Goal: Task Accomplishment & Management: Complete application form

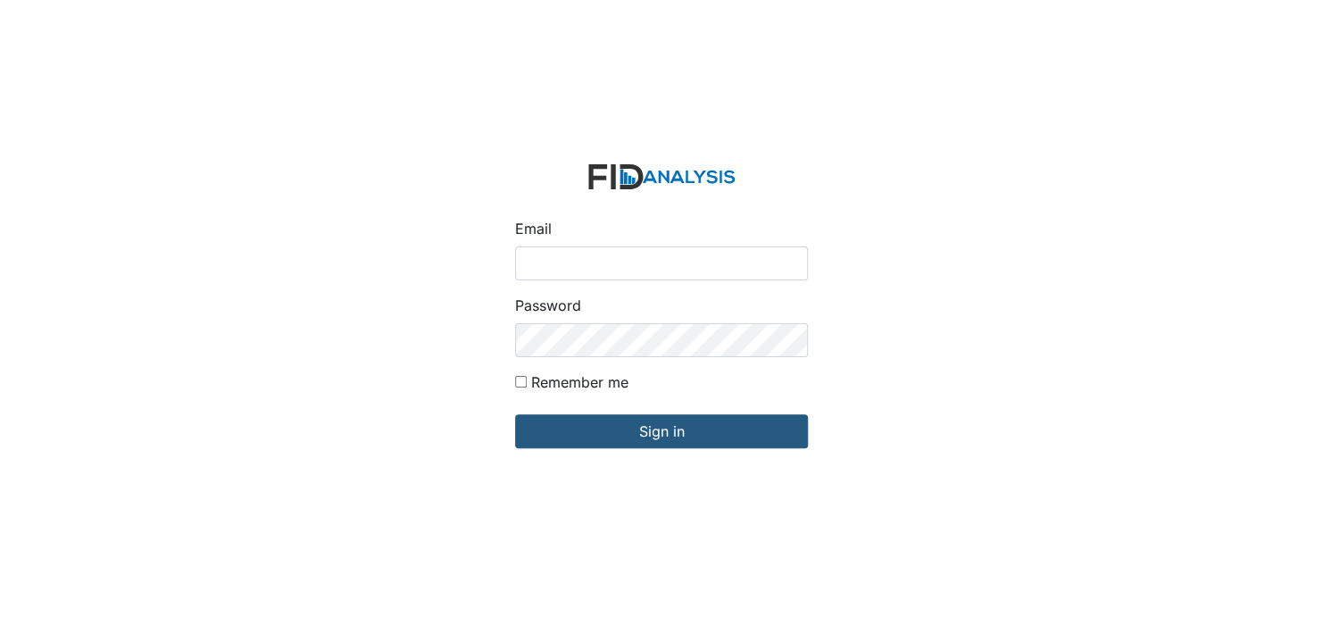
click at [597, 269] on input "Email" at bounding box center [661, 263] width 293 height 34
type input "[EMAIL_ADDRESS][DOMAIN_NAME]"
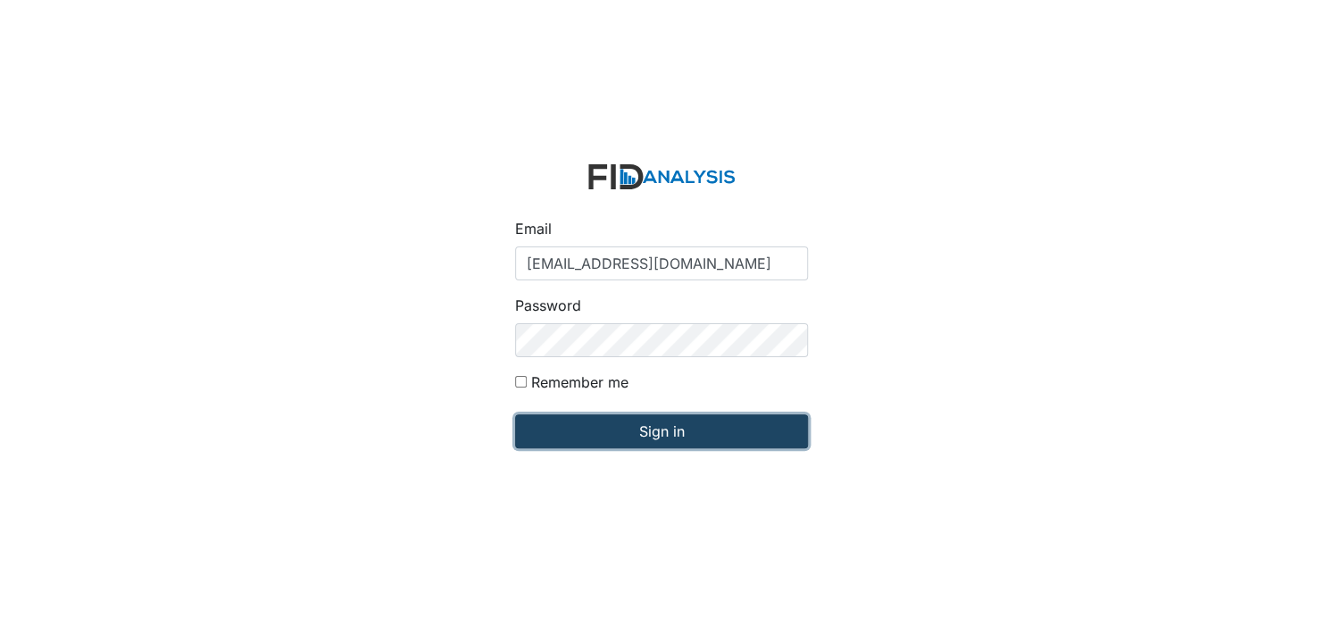
drag, startPoint x: 660, startPoint y: 422, endPoint x: 662, endPoint y: 436, distance: 13.7
click at [660, 424] on input "Sign in" at bounding box center [661, 431] width 293 height 34
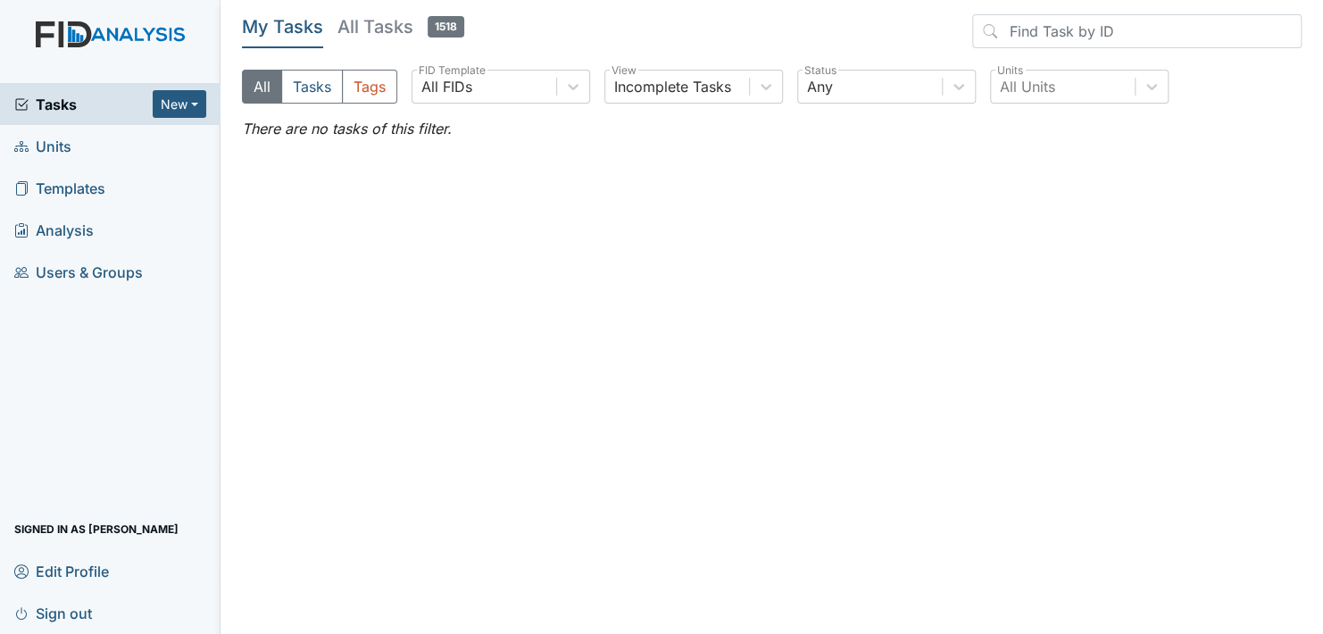
click at [58, 144] on span "Units" at bounding box center [42, 146] width 57 height 28
click at [59, 145] on span "Units" at bounding box center [42, 146] width 57 height 28
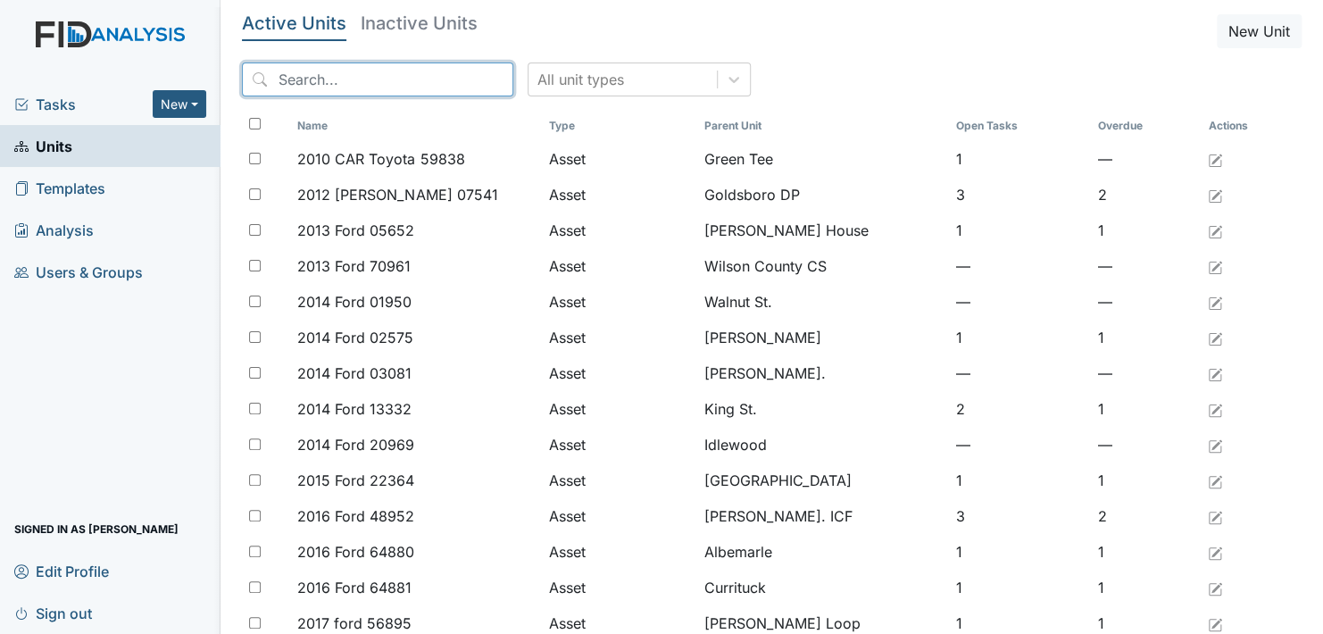
click at [335, 78] on input "search" at bounding box center [377, 79] width 271 height 34
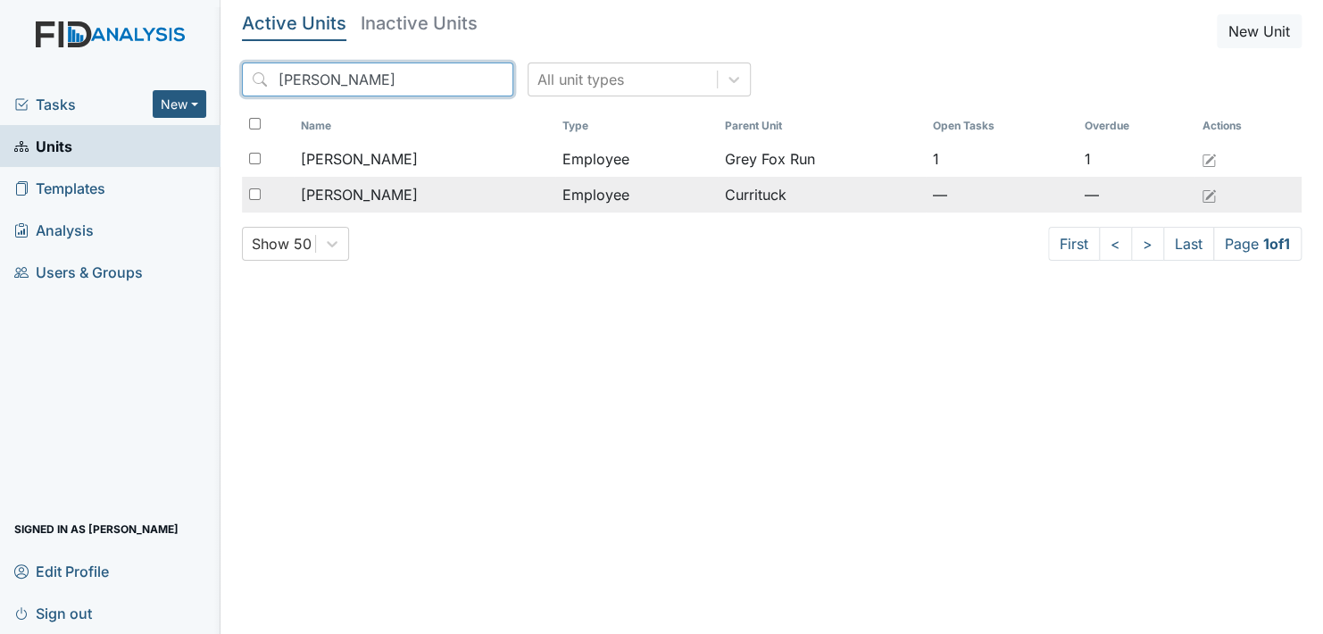
type input "Ramona"
click at [358, 195] on span "Morgan, Ramona" at bounding box center [359, 194] width 117 height 21
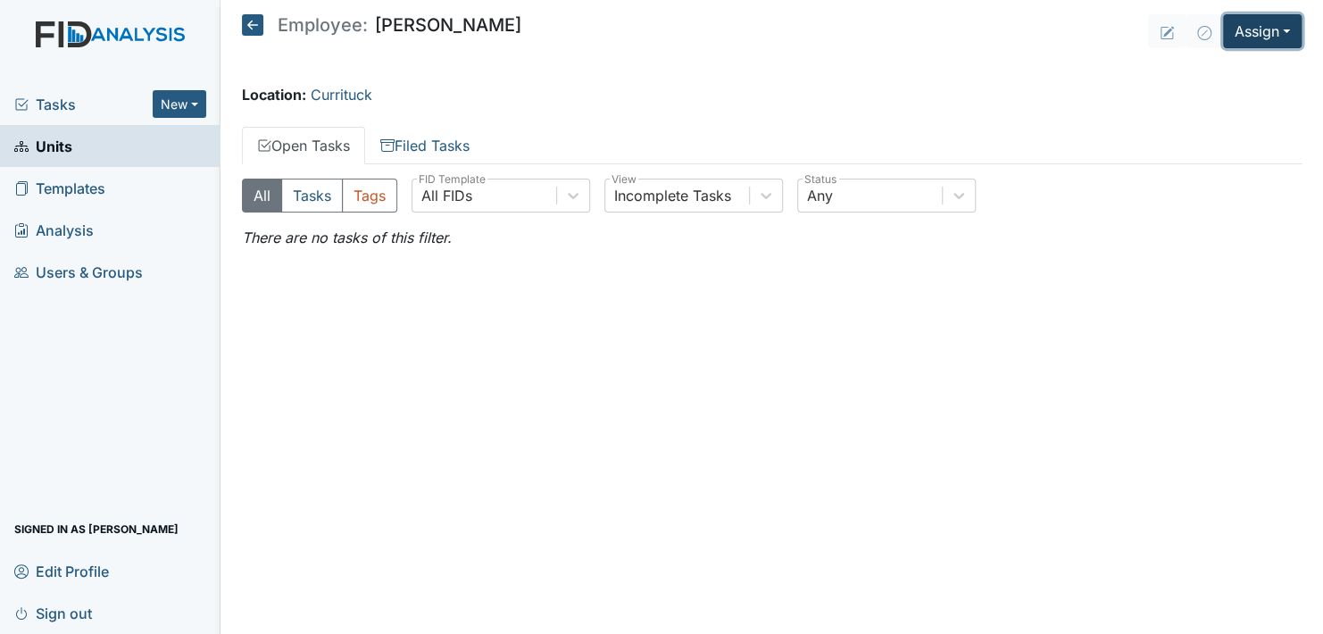
click at [1279, 38] on button "Assign" at bounding box center [1262, 31] width 79 height 34
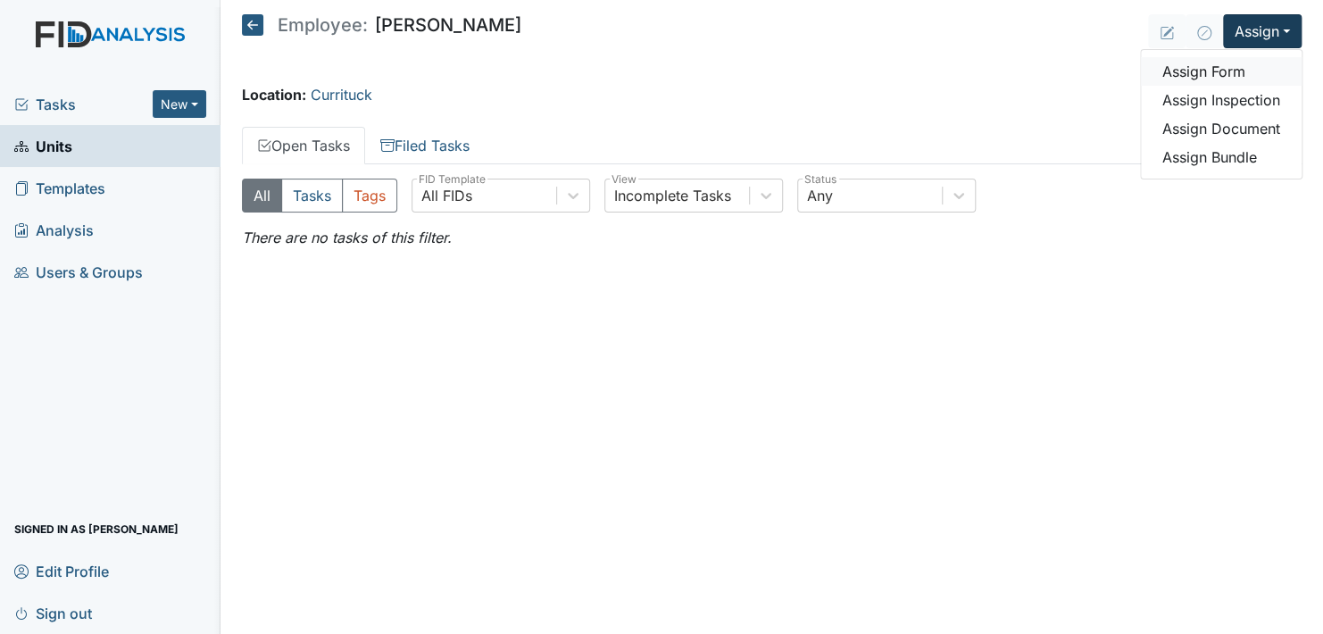
click at [1244, 73] on link "Assign Form" at bounding box center [1221, 71] width 161 height 29
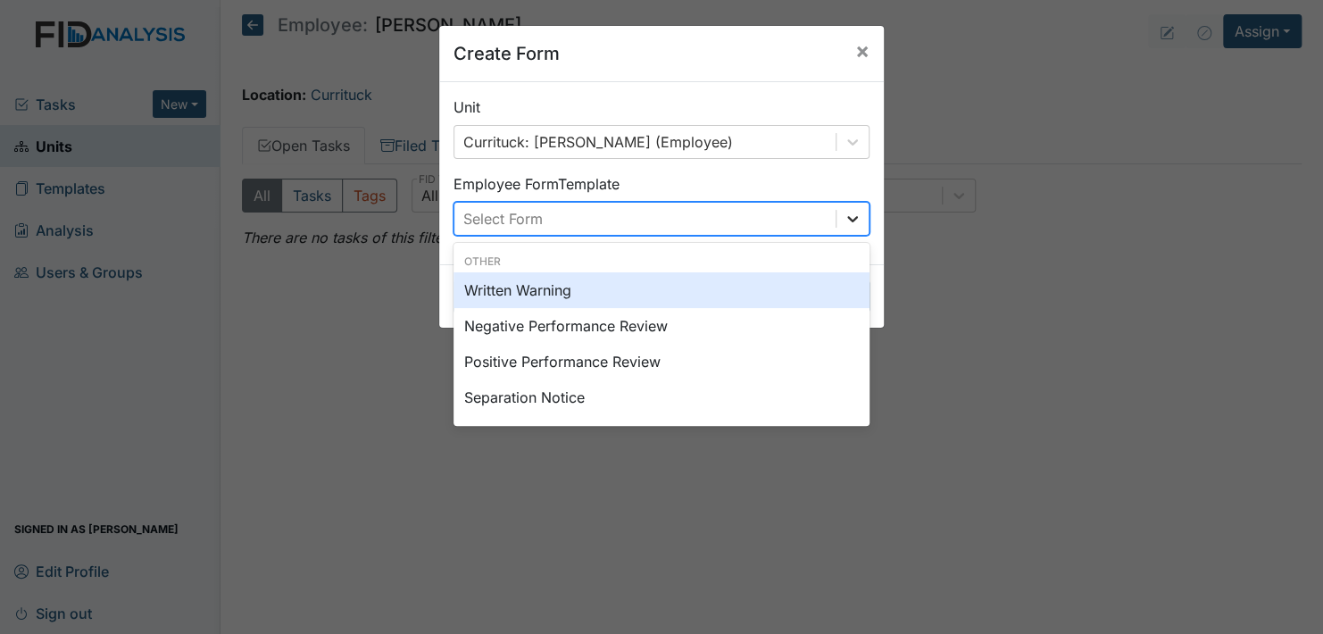
click at [847, 216] on icon at bounding box center [852, 219] width 11 height 6
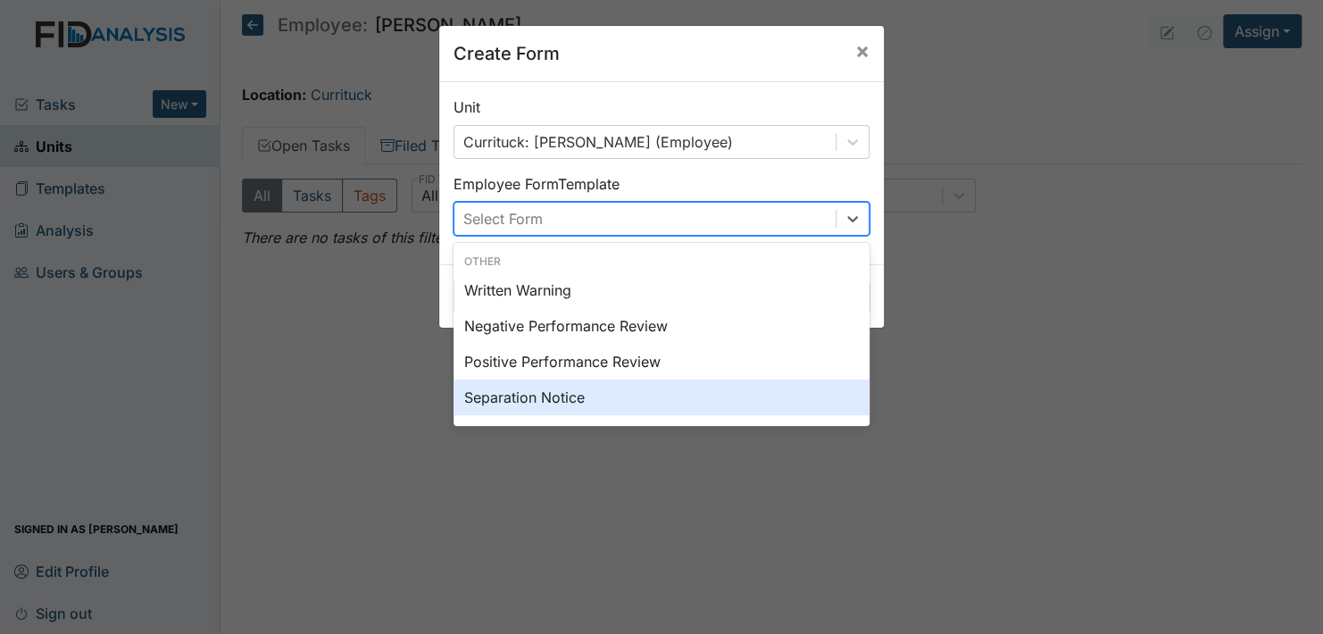
click at [553, 395] on div "Separation Notice" at bounding box center [661, 397] width 416 height 36
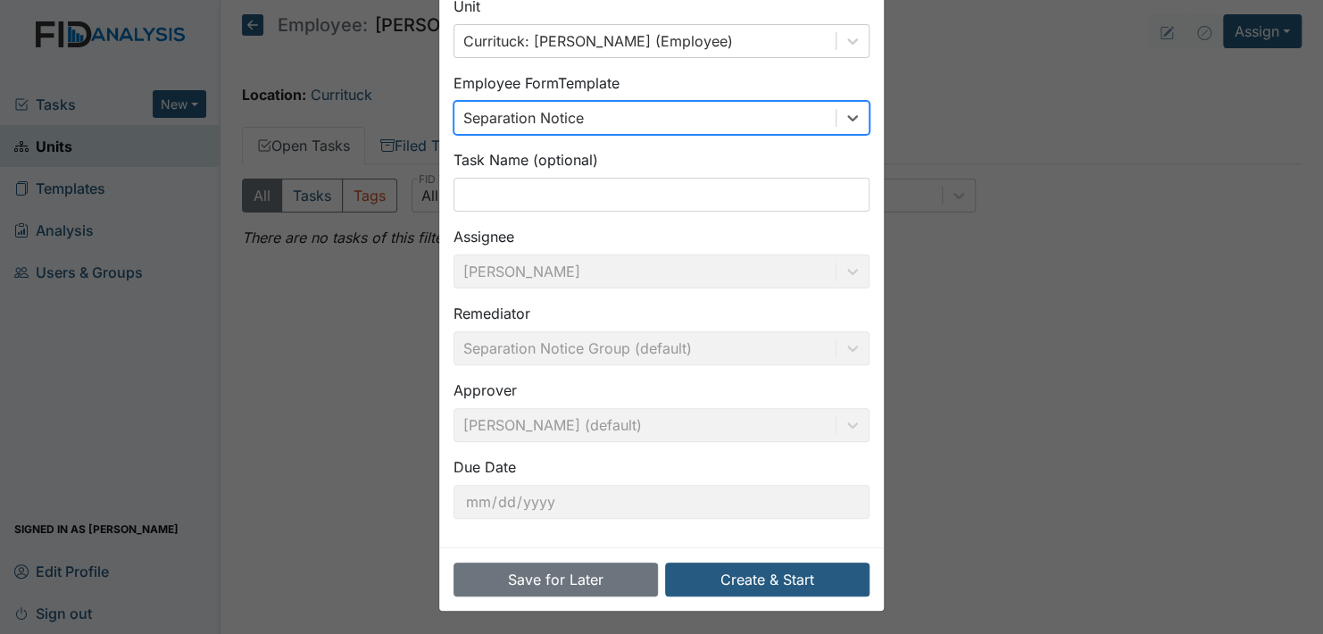
scroll to position [102, 0]
click at [816, 573] on button "Create & Start" at bounding box center [767, 578] width 204 height 34
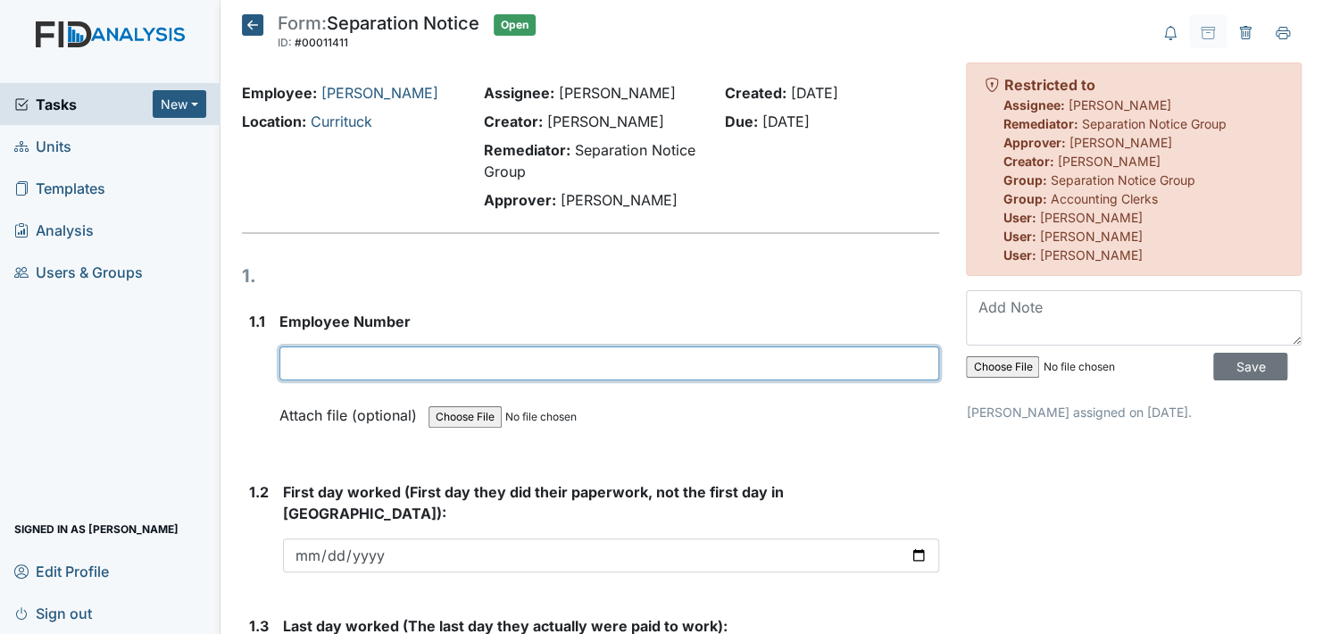
click at [326, 359] on input "text" at bounding box center [609, 363] width 660 height 34
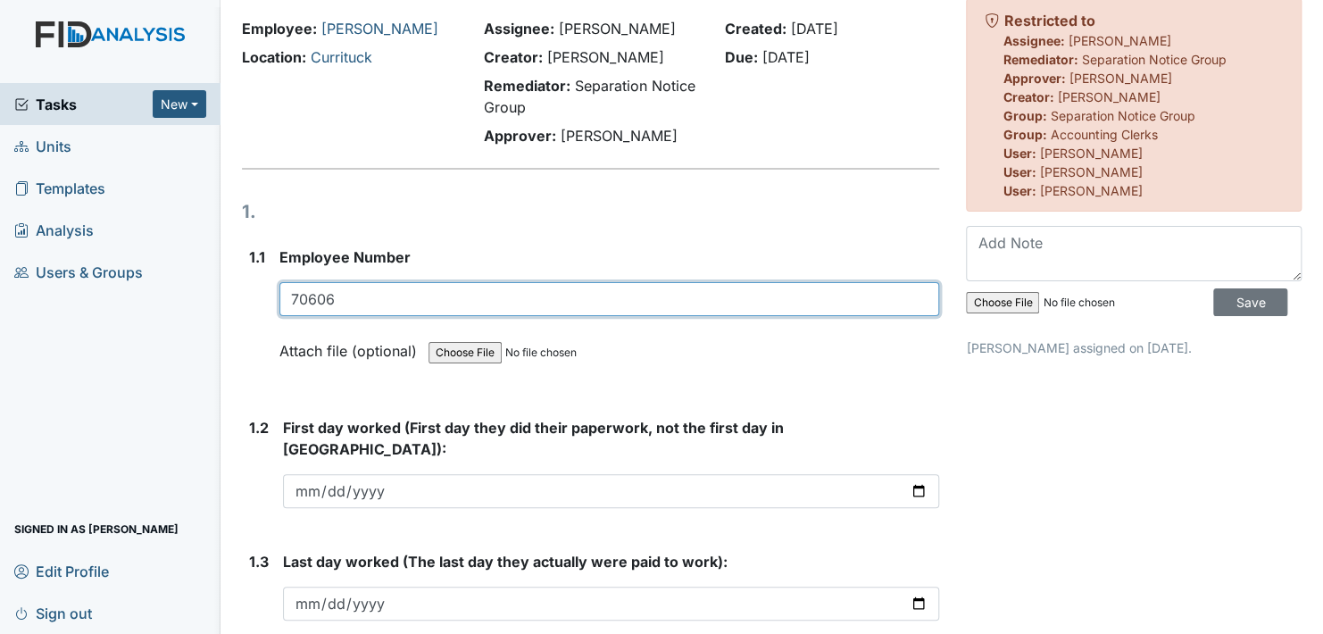
scroll to position [89, 0]
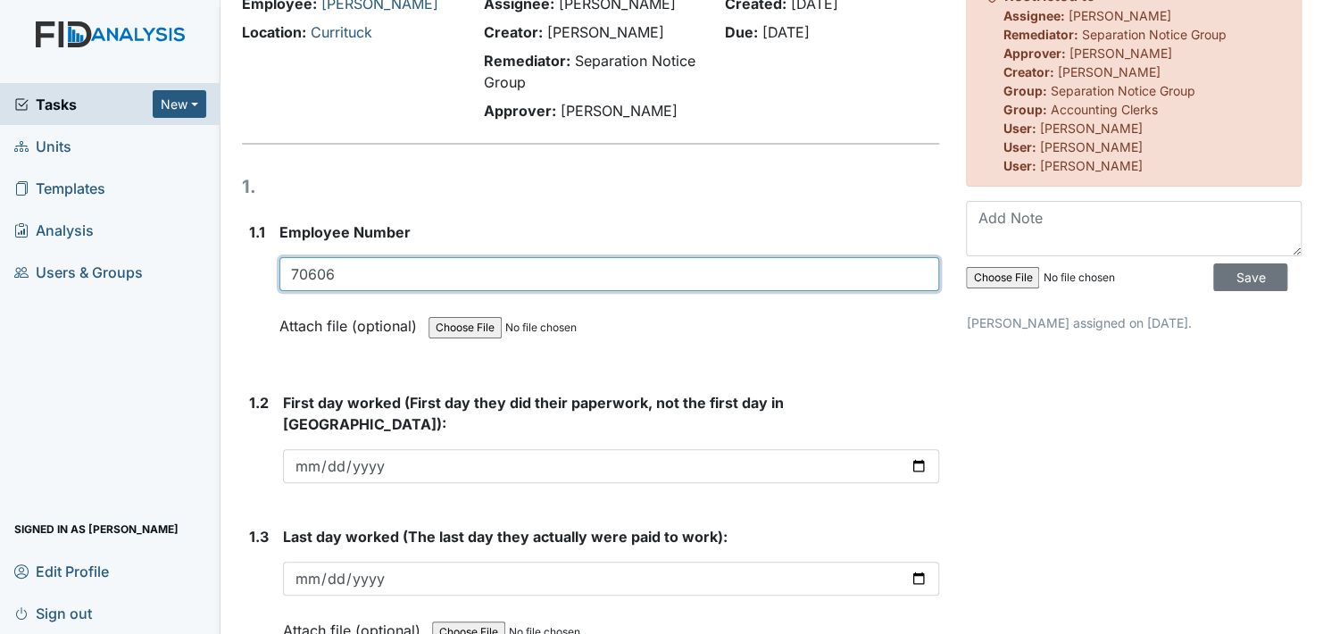
type input "70606"
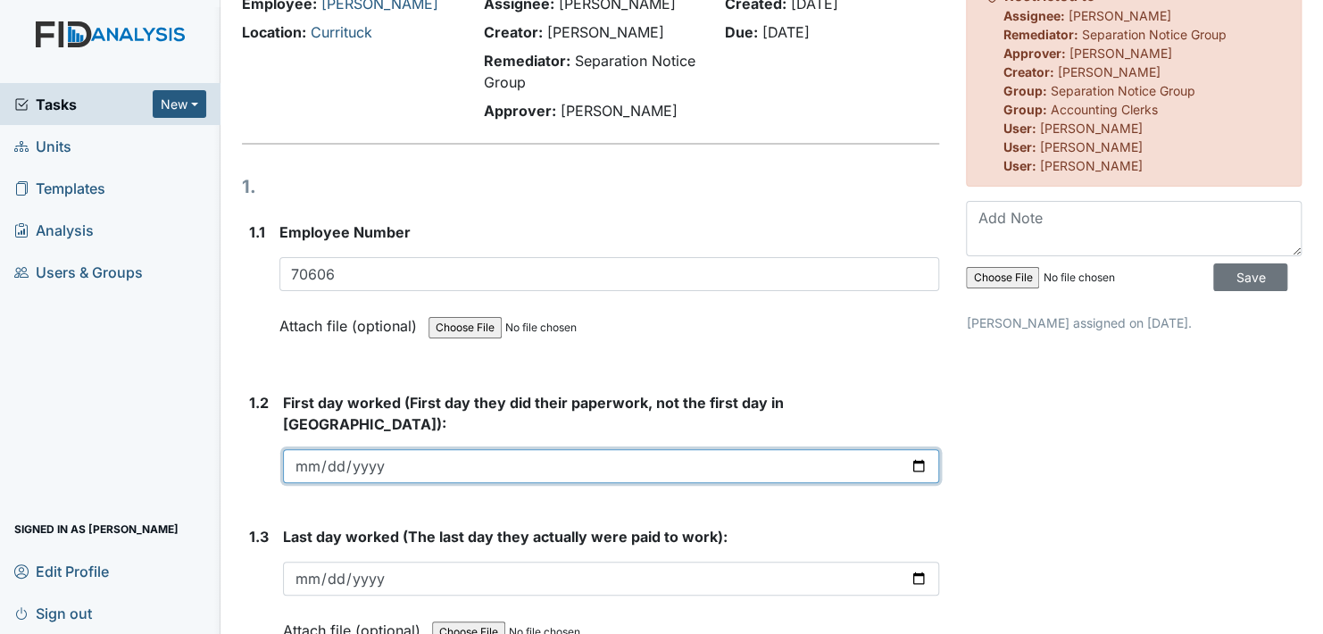
click at [912, 449] on input "date" at bounding box center [611, 466] width 656 height 34
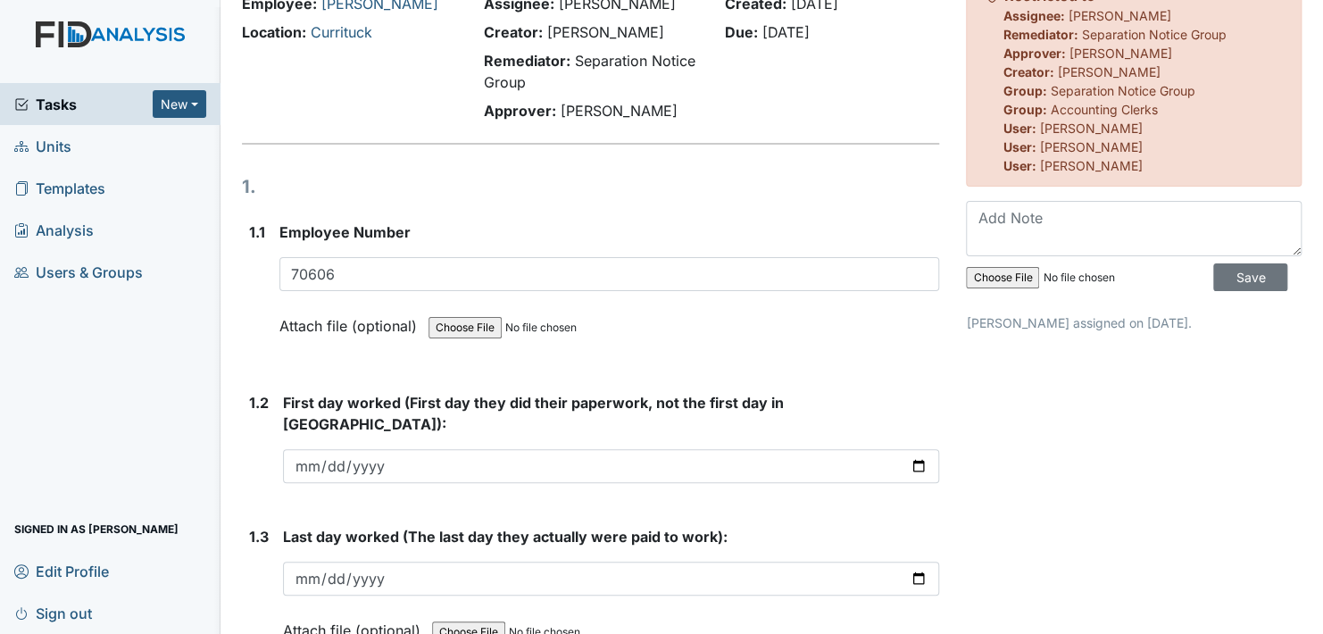
click at [727, 195] on h1 "1." at bounding box center [590, 186] width 697 height 27
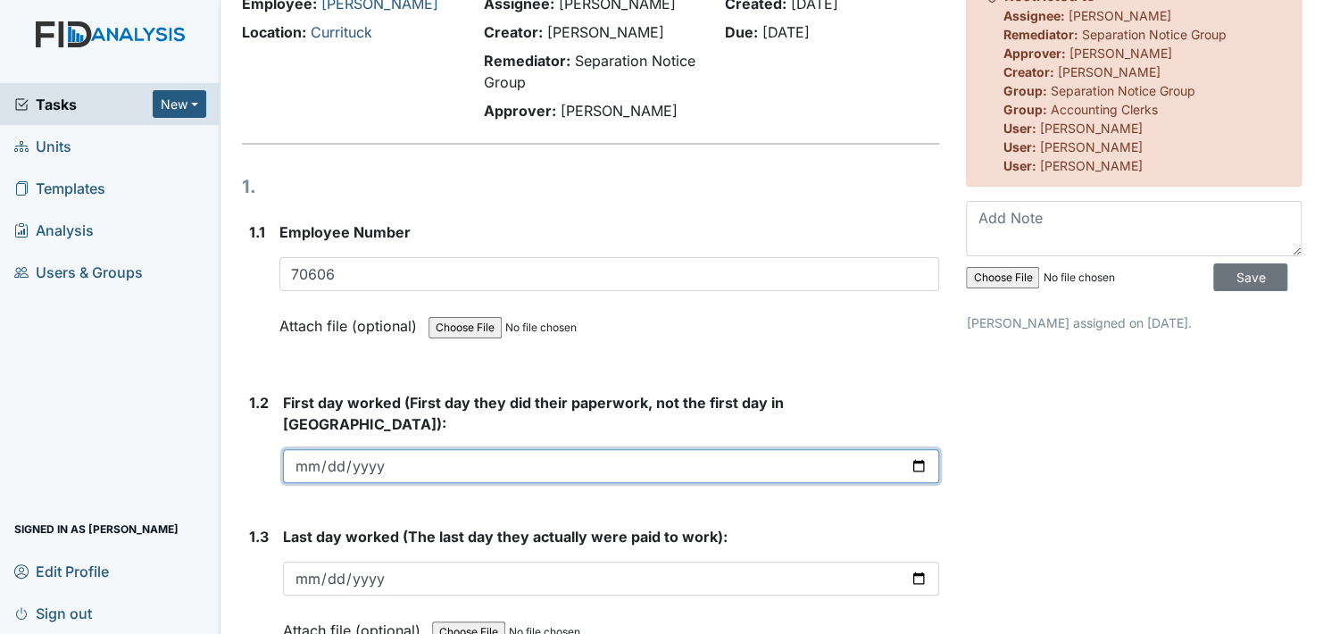
click at [402, 449] on input "date" at bounding box center [611, 466] width 656 height 34
type input "2023-12-14"
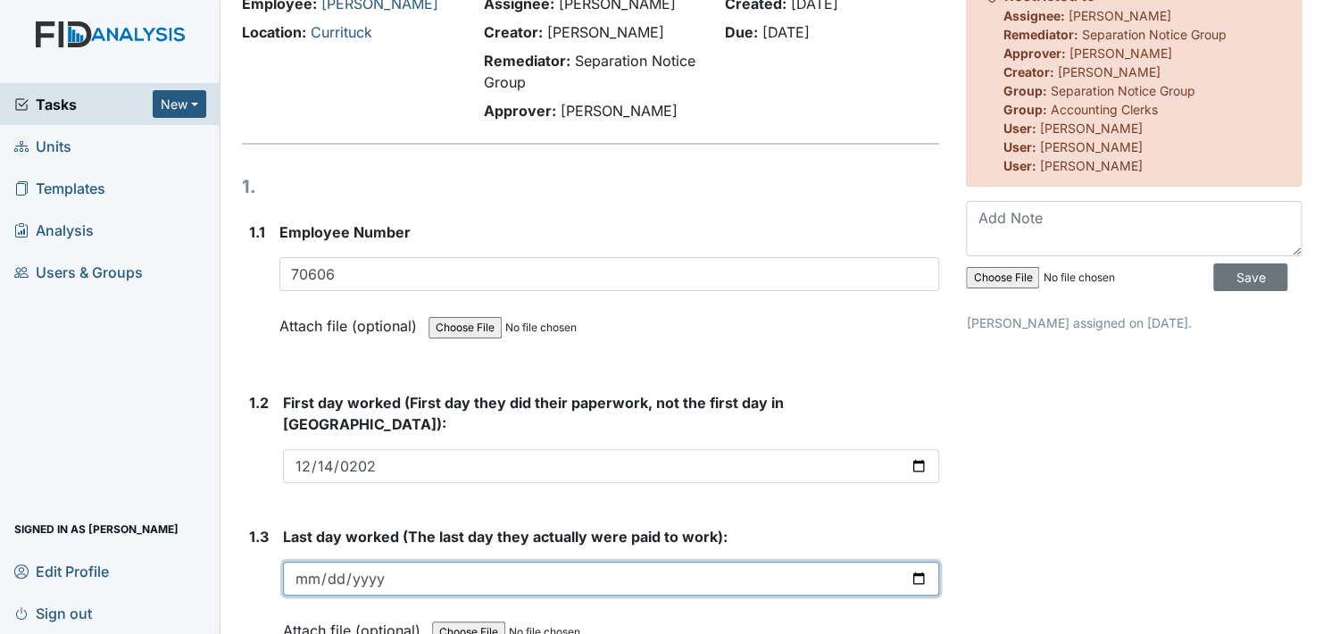
click at [390, 561] on input "date" at bounding box center [611, 578] width 656 height 34
type input "0025-09-12"
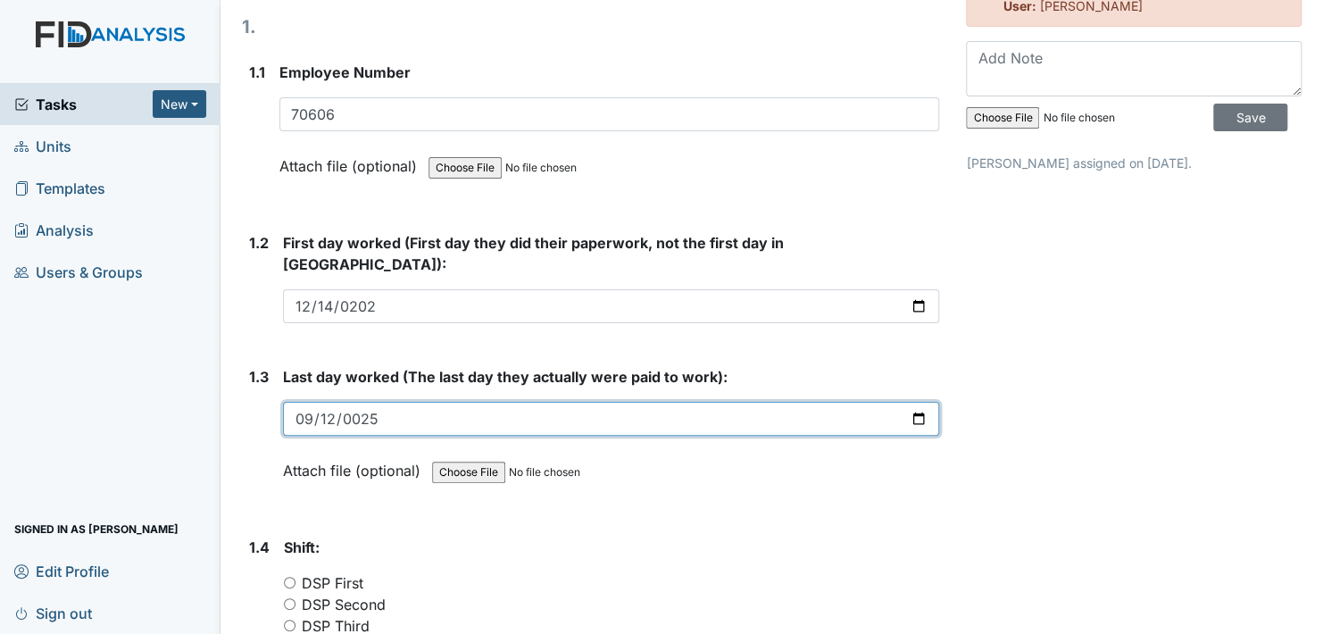
scroll to position [268, 0]
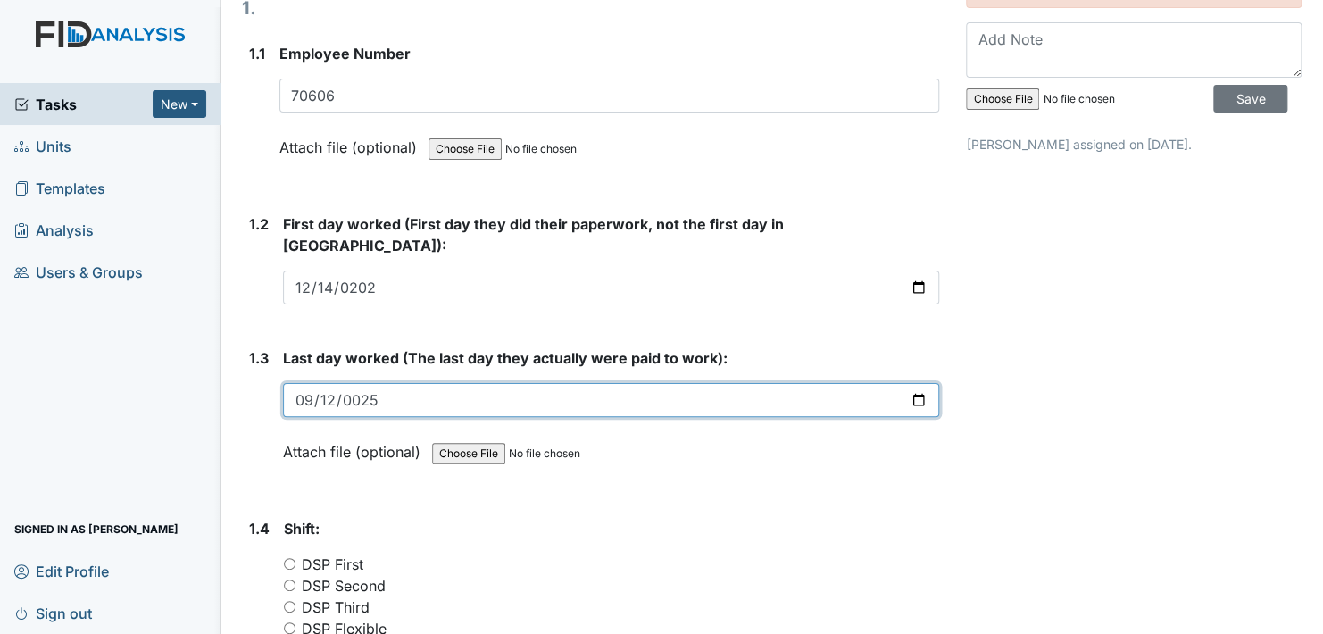
click at [333, 383] on input "0025-09-12" at bounding box center [611, 400] width 656 height 34
click at [337, 383] on input "date" at bounding box center [611, 400] width 656 height 34
click at [316, 383] on input "date" at bounding box center [611, 400] width 656 height 34
type input "2025-09-01"
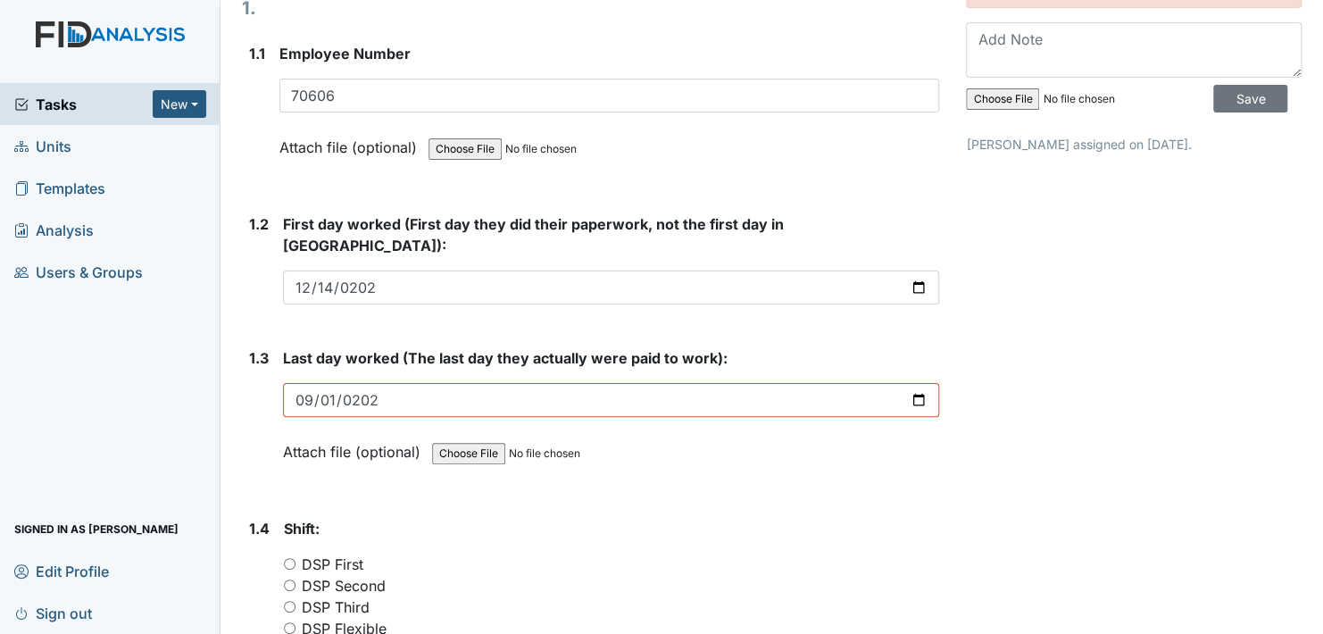
click at [818, 518] on strong "Shift:" at bounding box center [611, 528] width 655 height 21
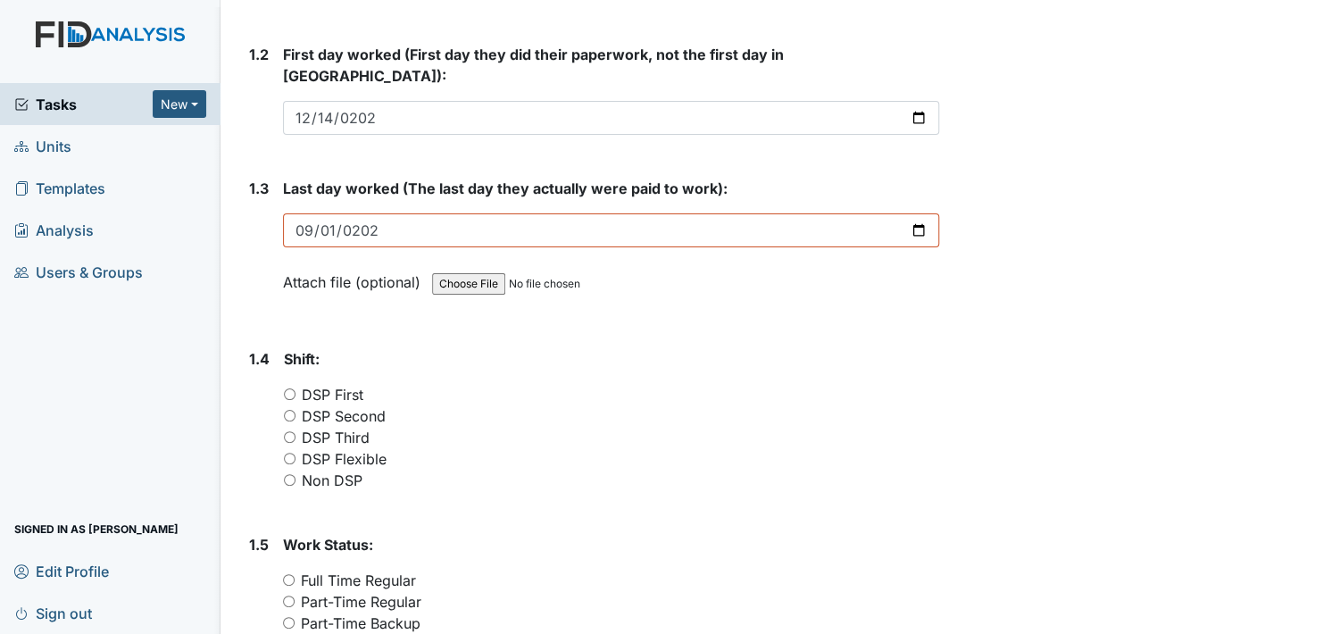
scroll to position [446, 0]
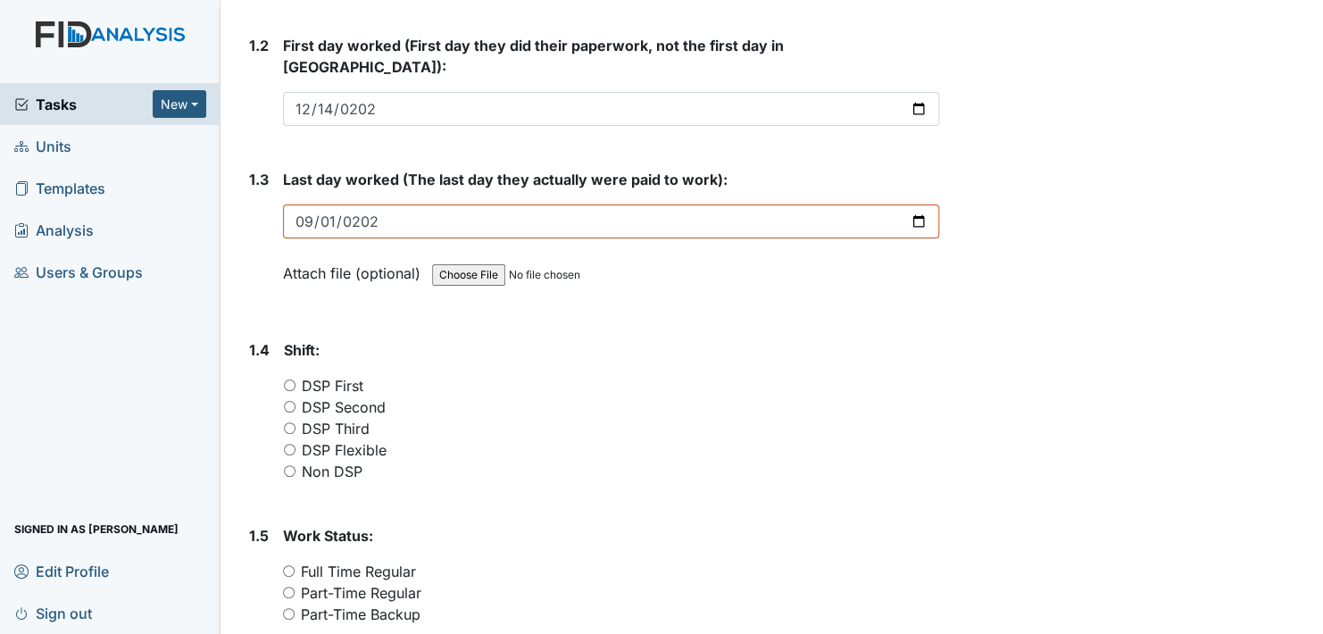
click at [293, 401] on input "DSP Second" at bounding box center [290, 407] width 12 height 12
radio input "true"
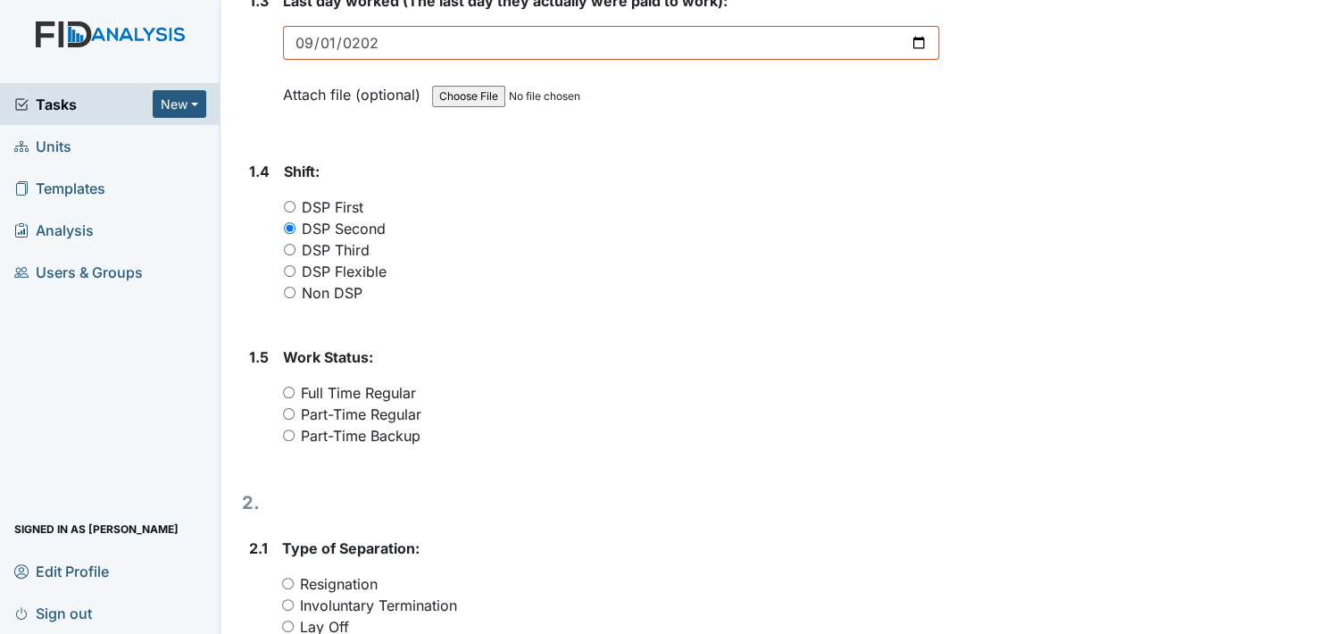
drag, startPoint x: 290, startPoint y: 368, endPoint x: 414, endPoint y: 387, distance: 125.5
click at [290, 387] on input "Full Time Regular" at bounding box center [289, 393] width 12 height 12
radio input "true"
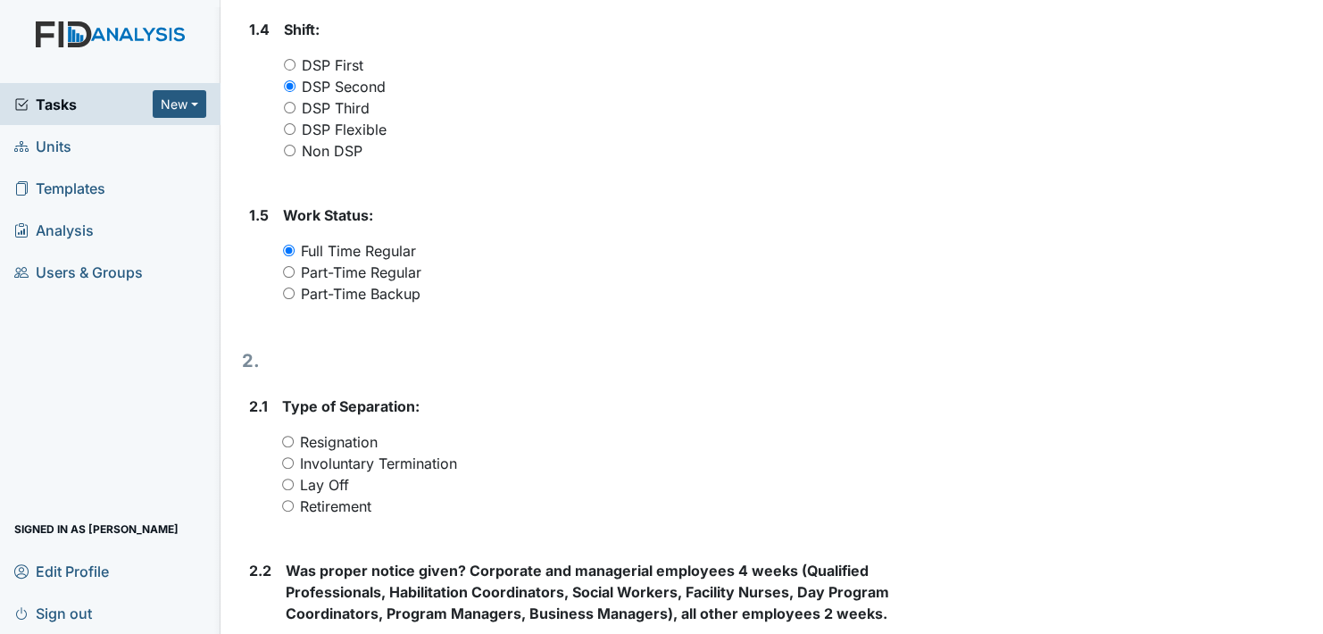
scroll to position [803, 0]
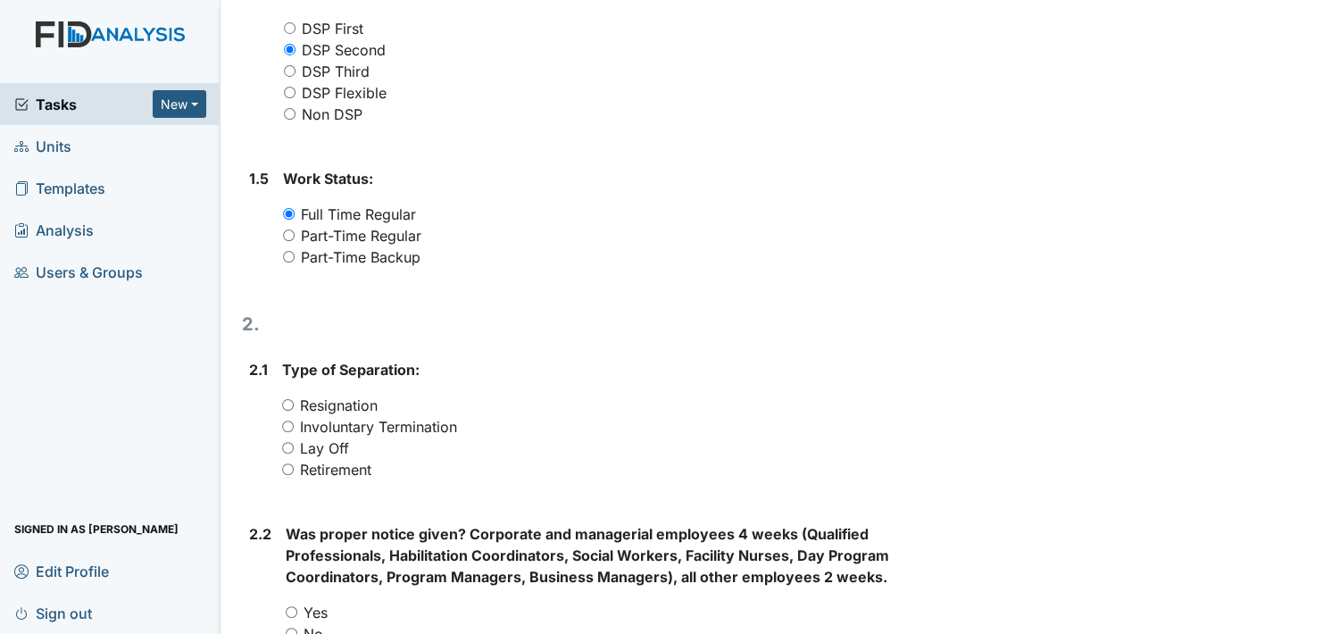
click at [286, 399] on input "Resignation" at bounding box center [288, 405] width 12 height 12
radio input "true"
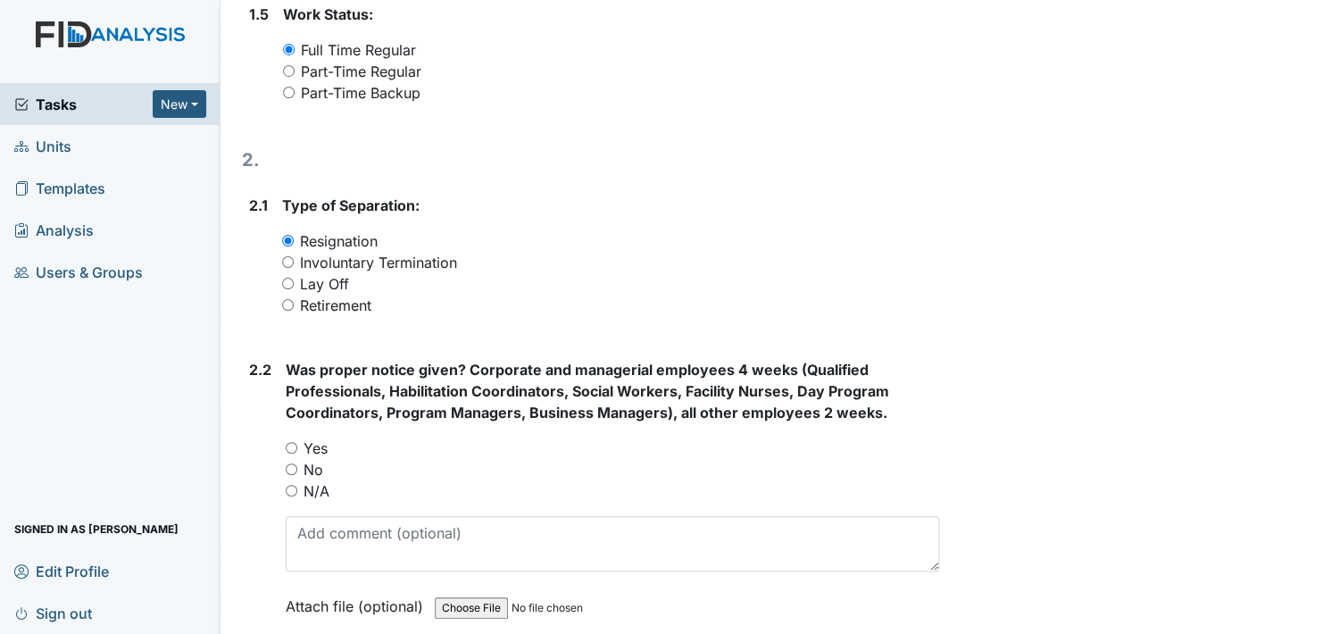
scroll to position [982, 0]
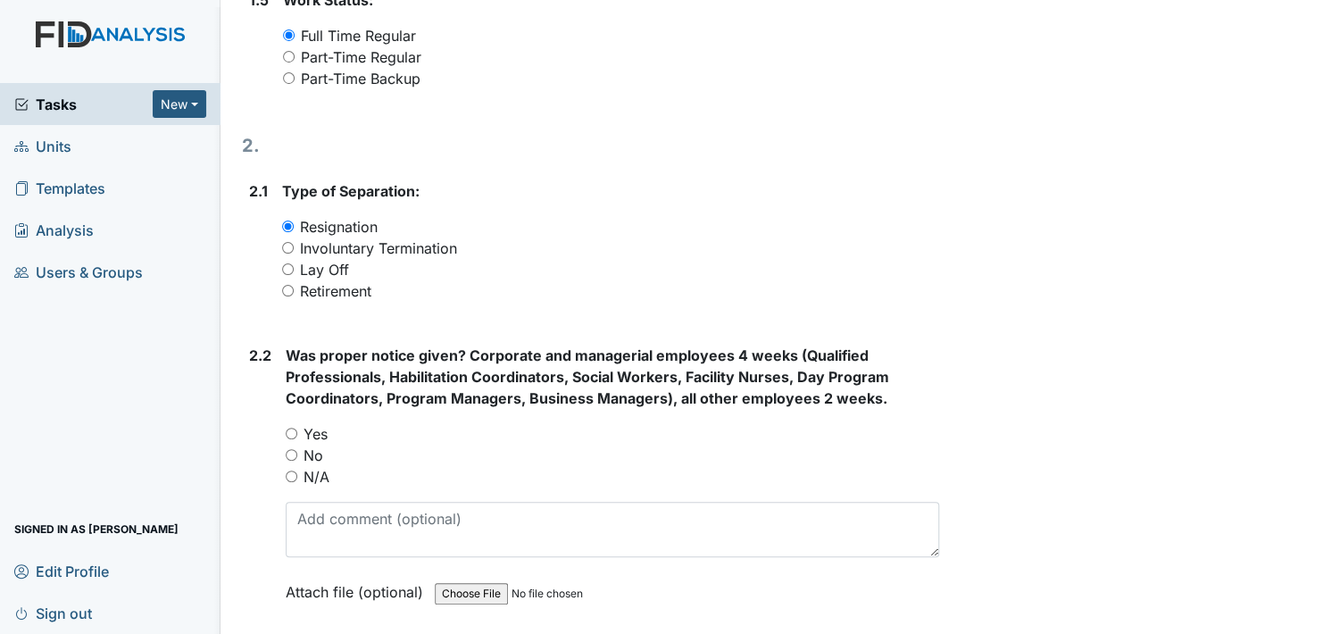
click at [290, 449] on input "No" at bounding box center [292, 455] width 12 height 12
radio input "true"
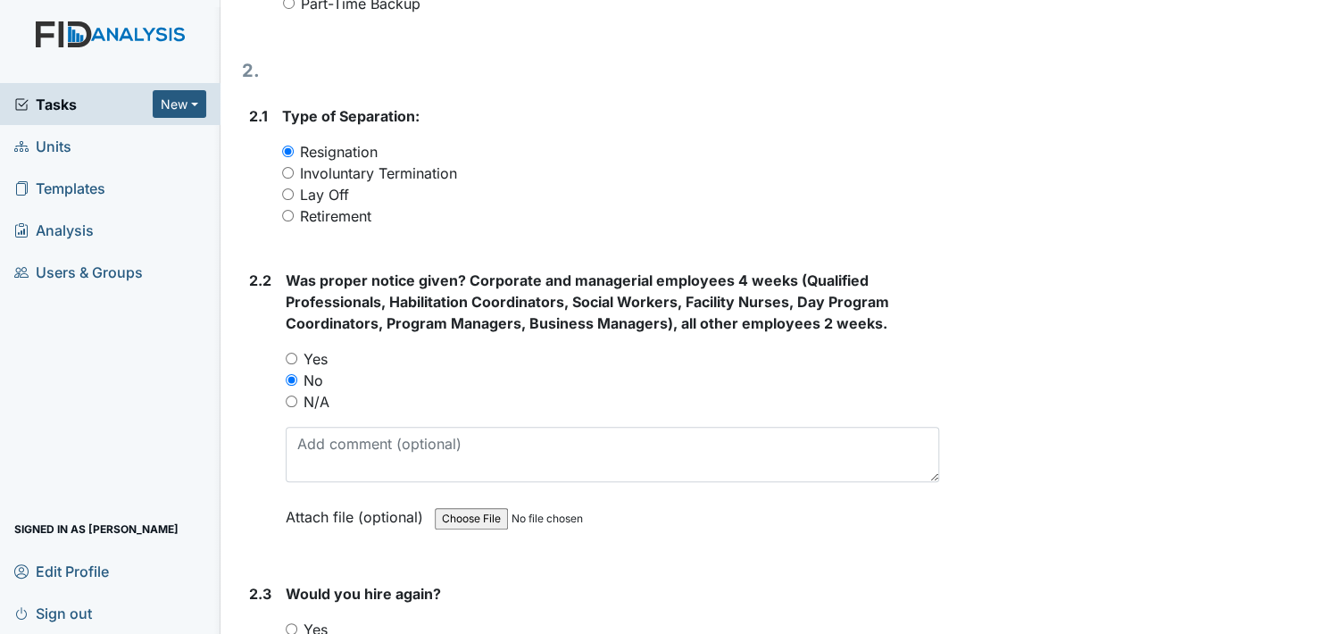
scroll to position [1250, 0]
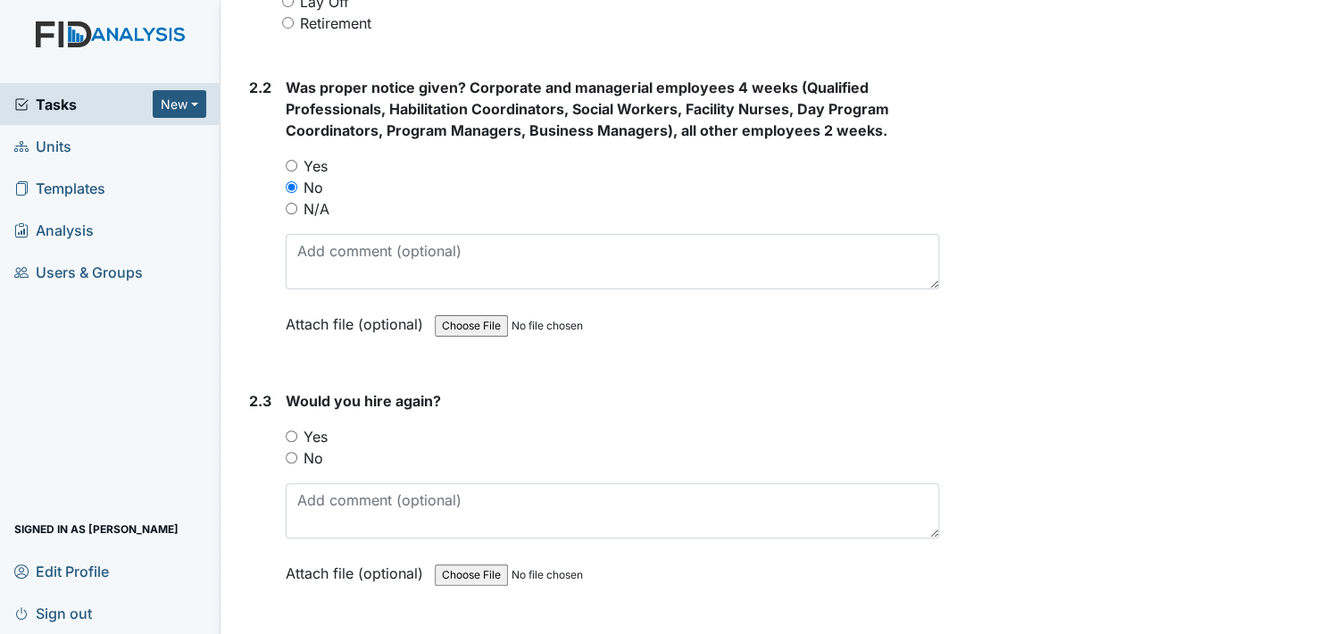
click at [293, 447] on div "No" at bounding box center [612, 457] width 653 height 21
click at [290, 452] on input "No" at bounding box center [292, 458] width 12 height 12
radio input "true"
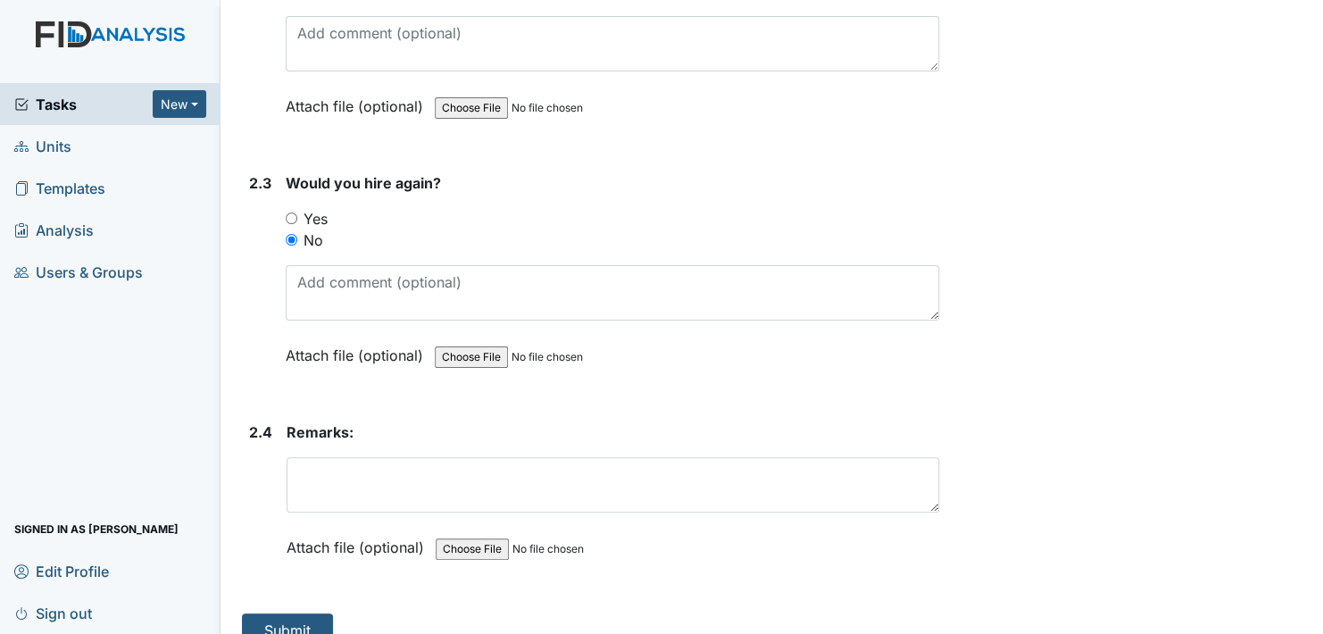
scroll to position [1468, 0]
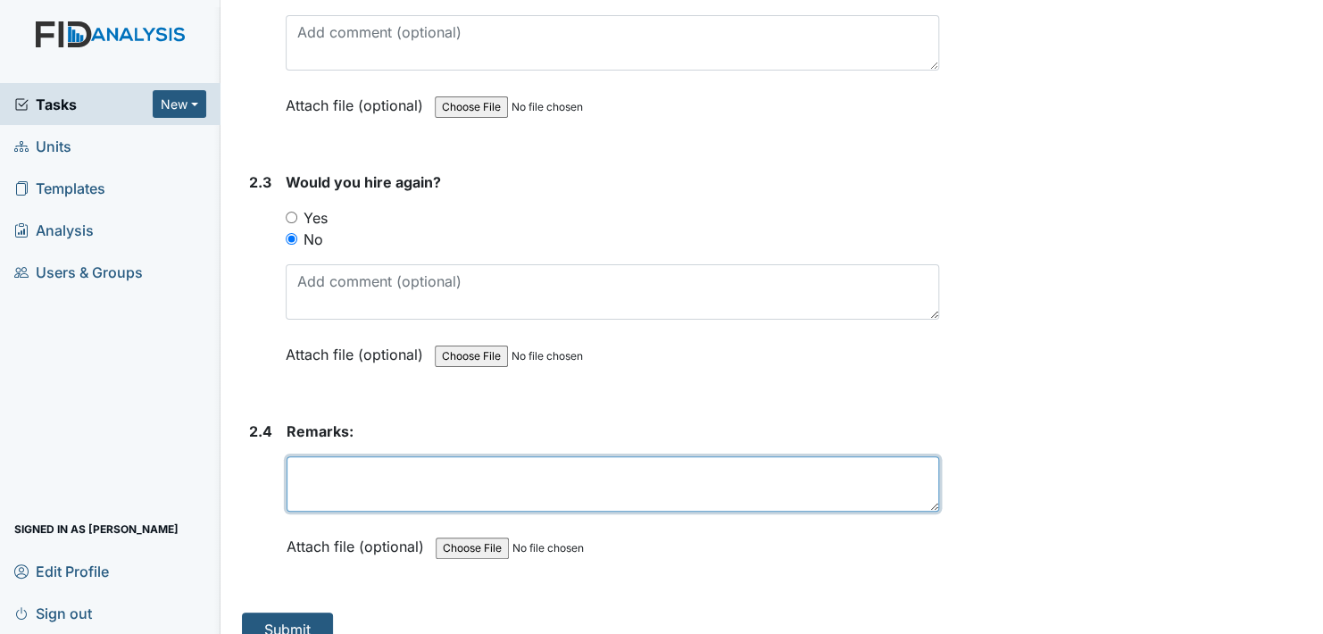
click at [364, 469] on textarea at bounding box center [613, 483] width 653 height 55
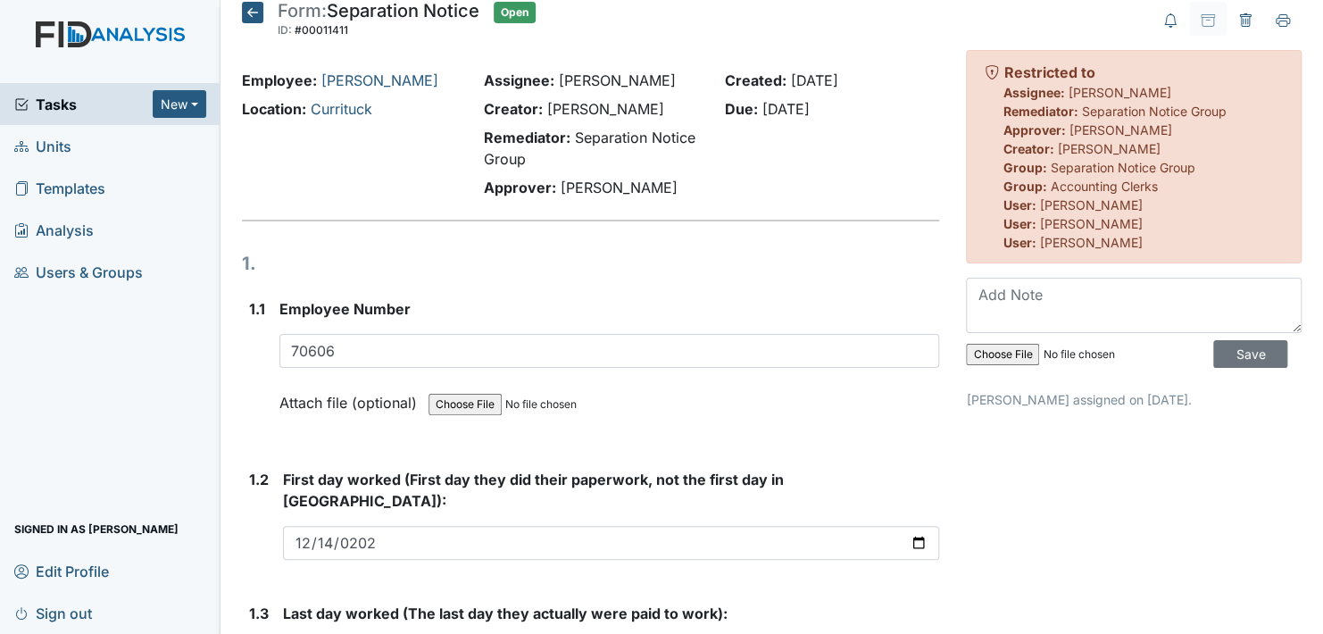
scroll to position [0, 0]
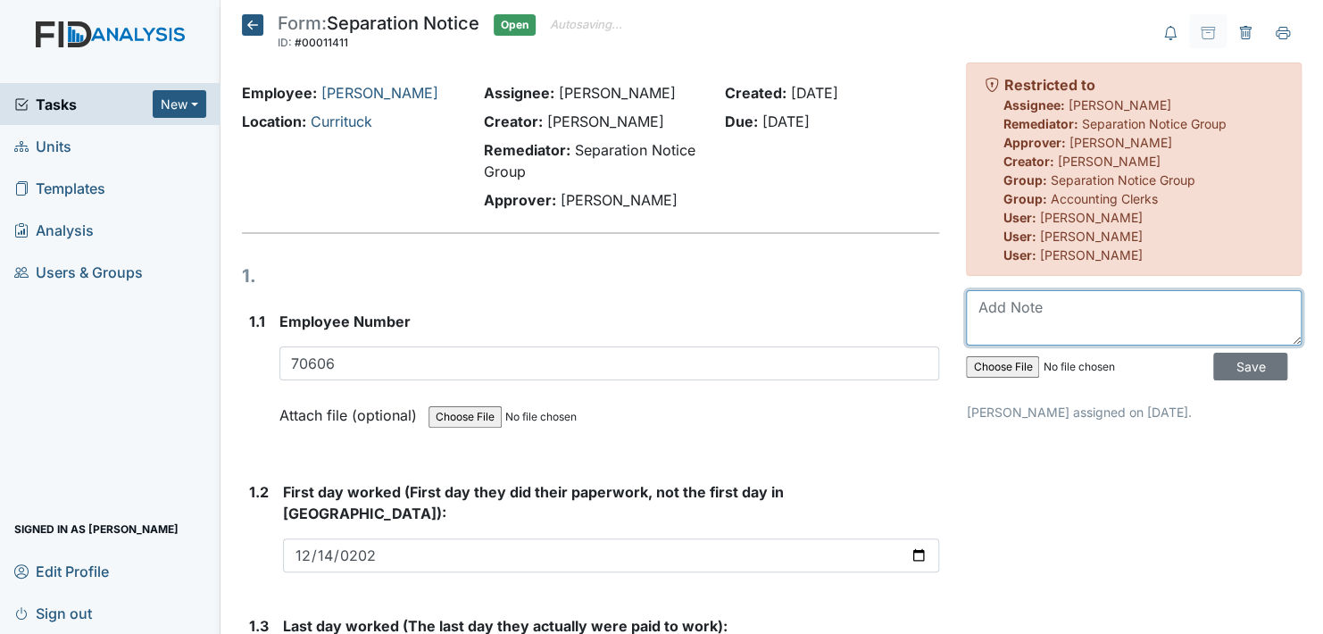
click at [1029, 316] on textarea at bounding box center [1134, 317] width 336 height 55
click at [997, 367] on input "file" at bounding box center [1087, 366] width 243 height 43
type input "C:\fakepath\Ramona Morgan.txt"
click at [985, 362] on input "file" at bounding box center [1087, 366] width 243 height 43
type input "C:\fakepath\Ramona Morgan.txt"
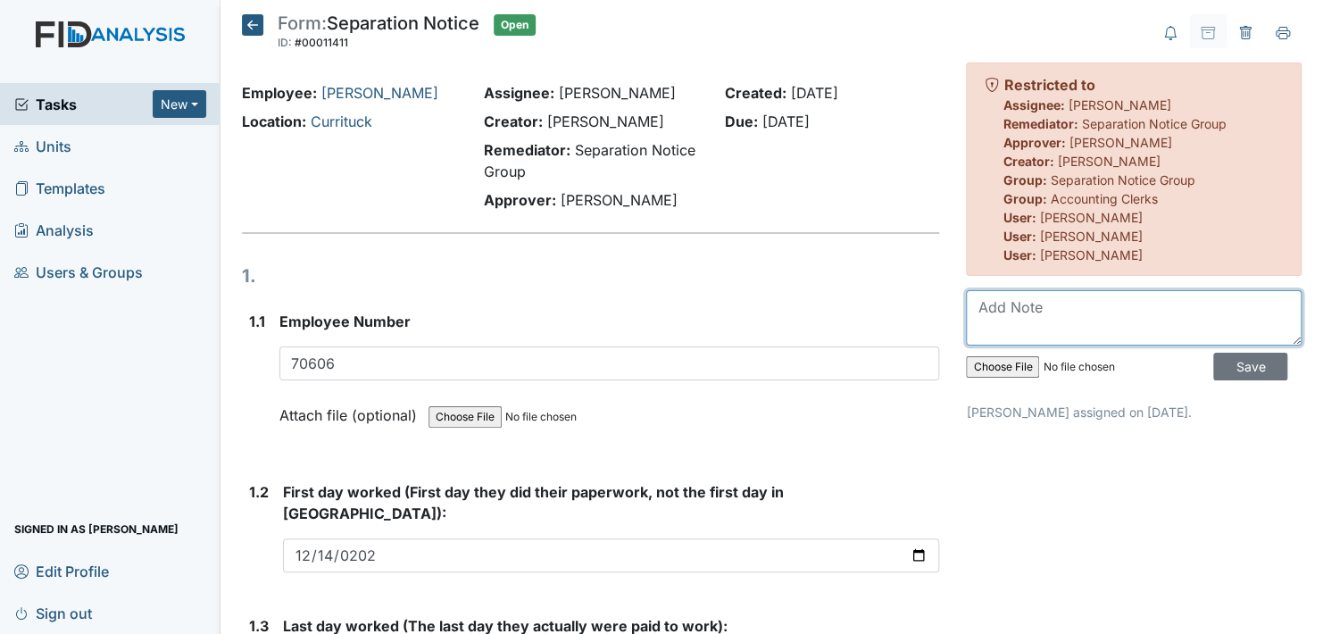
click at [1151, 307] on textarea at bounding box center [1134, 317] width 336 height 55
click at [997, 363] on input "file" at bounding box center [1087, 366] width 243 height 43
type input "C:\fakepath\Ramona Morgan.txt"
click at [1011, 354] on input "file" at bounding box center [1087, 366] width 243 height 43
type input "C:\fakepath\Ramona Morgan.txt"
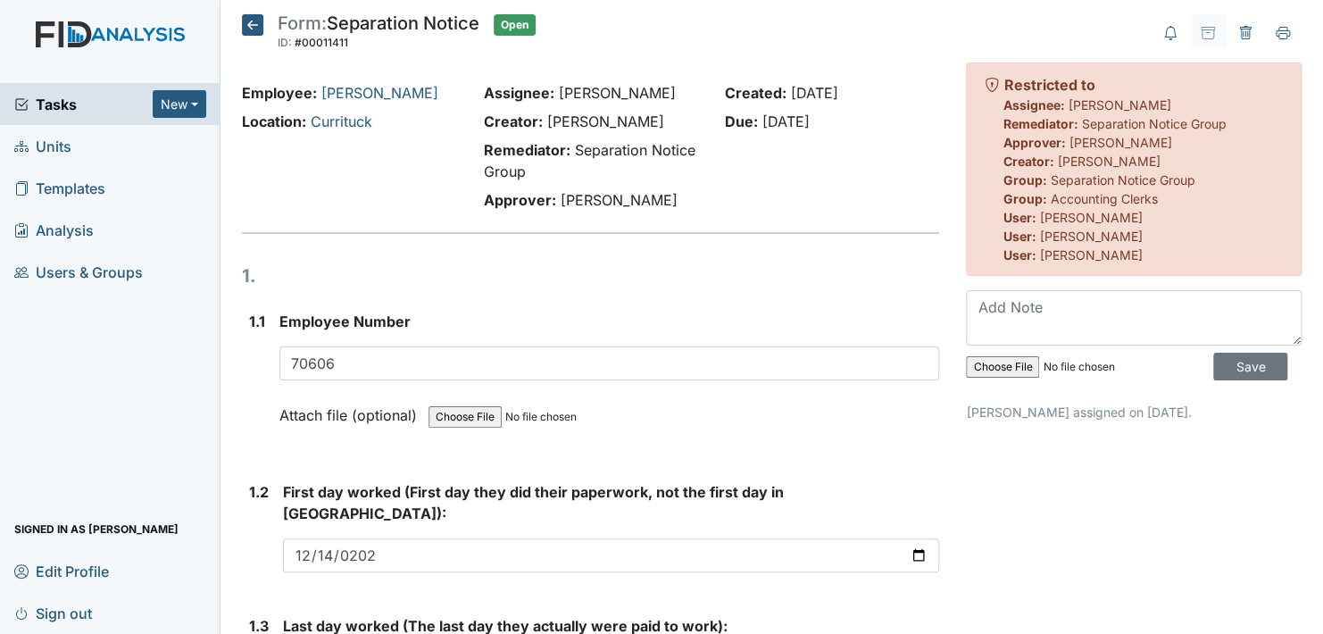
click at [1005, 370] on input "file" at bounding box center [1087, 366] width 243 height 43
type input "C:\fakepath\Ramona Morgan.txt"
drag, startPoint x: 1005, startPoint y: 370, endPoint x: 676, endPoint y: 350, distance: 330.0
click at [982, 358] on input "file" at bounding box center [1087, 366] width 243 height 43
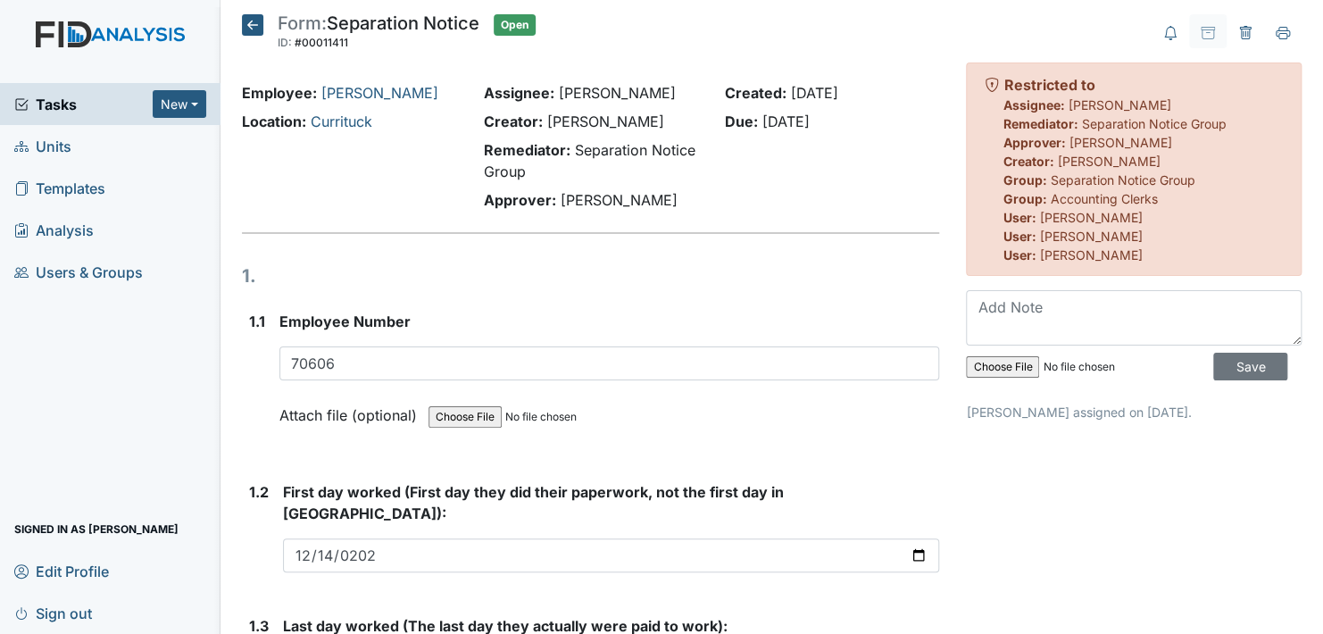
type input "C:\fakepath\Ramona Morgan.txt"
click at [983, 322] on textarea at bounding box center [1134, 317] width 336 height 55
click at [990, 366] on input "file" at bounding box center [1087, 366] width 243 height 43
type input "C:\fakepath\Ramona Morgan.txt"
click at [1213, 357] on input "Save" at bounding box center [1250, 367] width 74 height 28
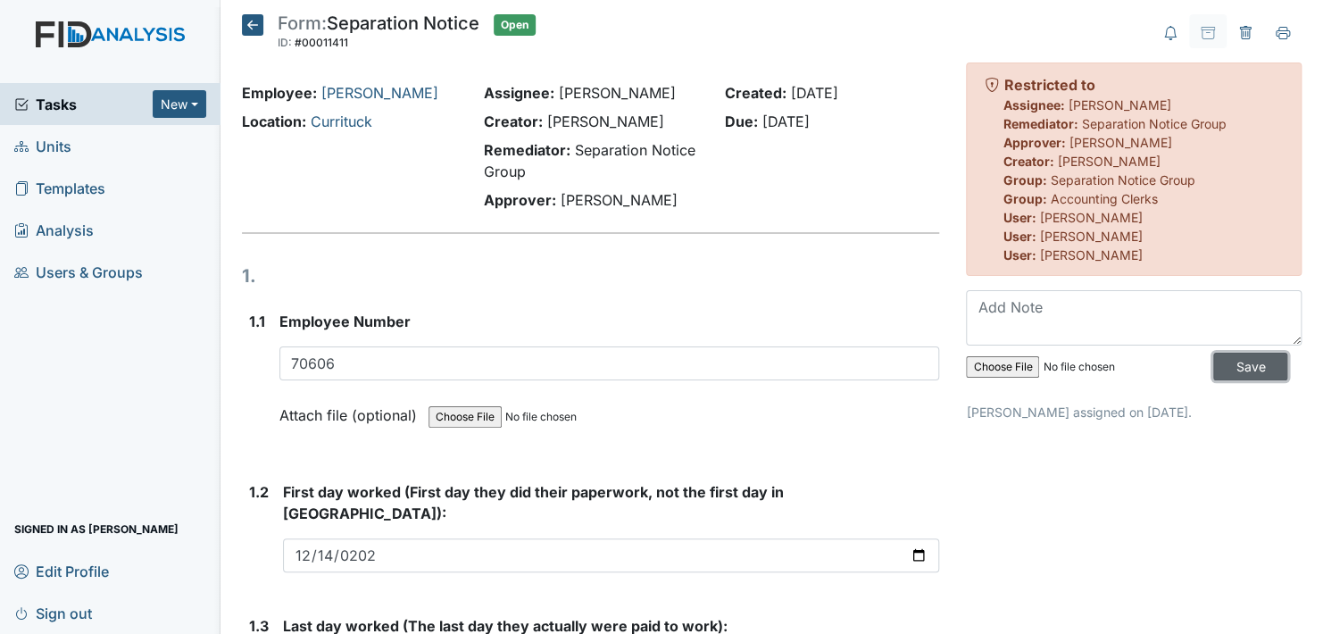
click at [1218, 366] on input "Save" at bounding box center [1250, 367] width 74 height 28
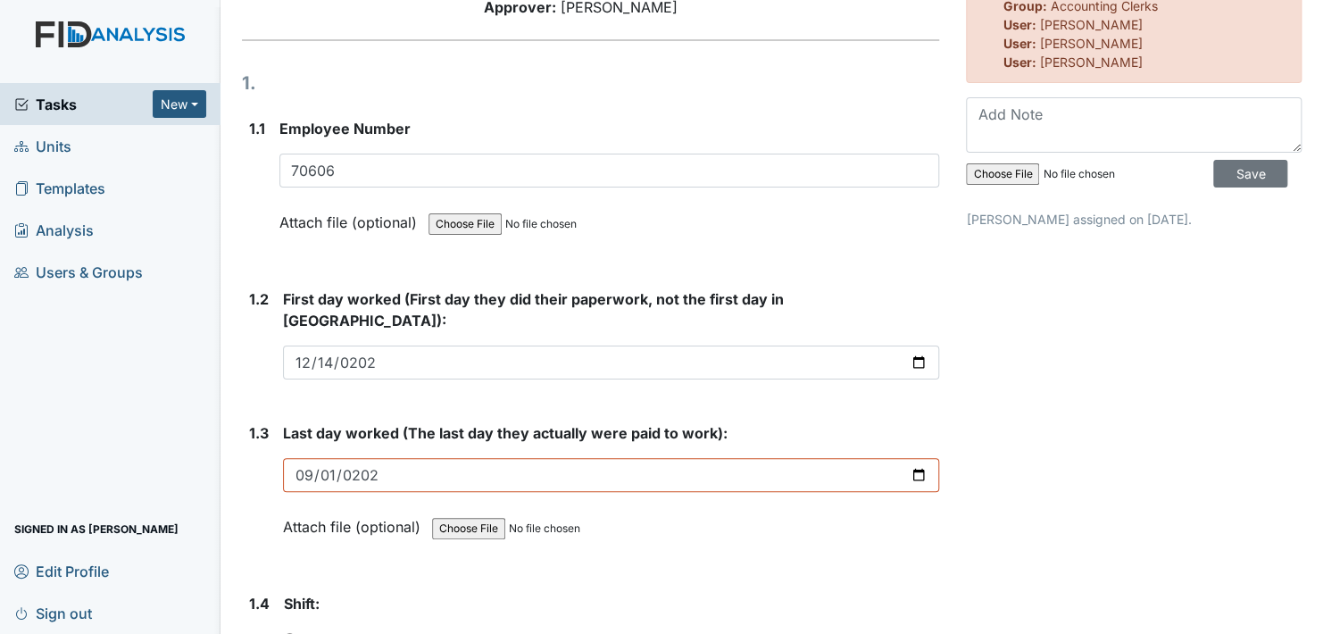
scroll to position [124, 0]
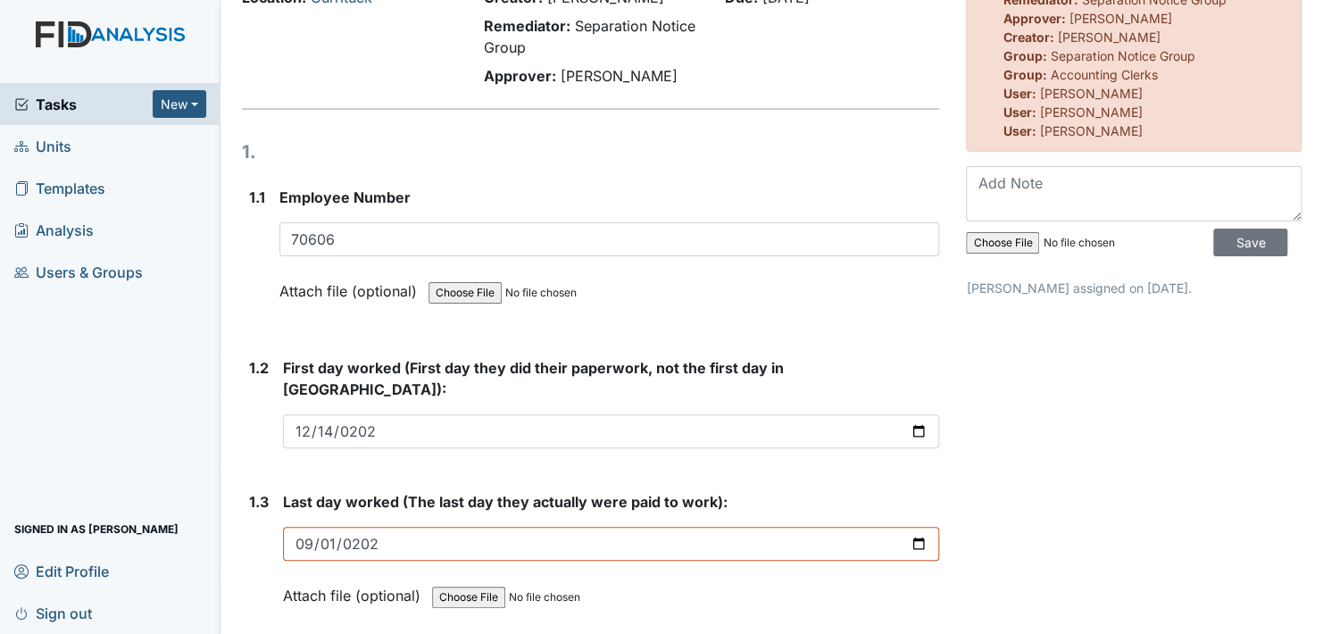
click at [989, 242] on input "file" at bounding box center [1087, 242] width 243 height 43
click at [986, 240] on input "file" at bounding box center [1087, 242] width 243 height 43
type input "C:\fakepath\Ramona Morgan.txt"
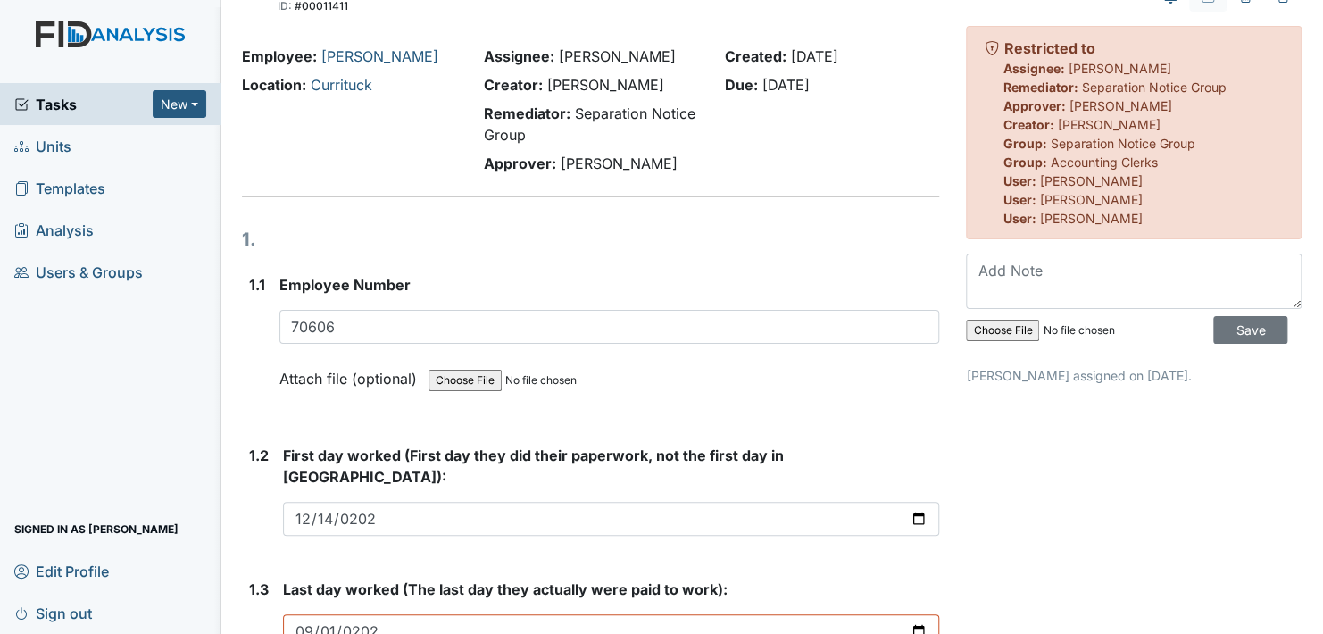
scroll to position [0, 0]
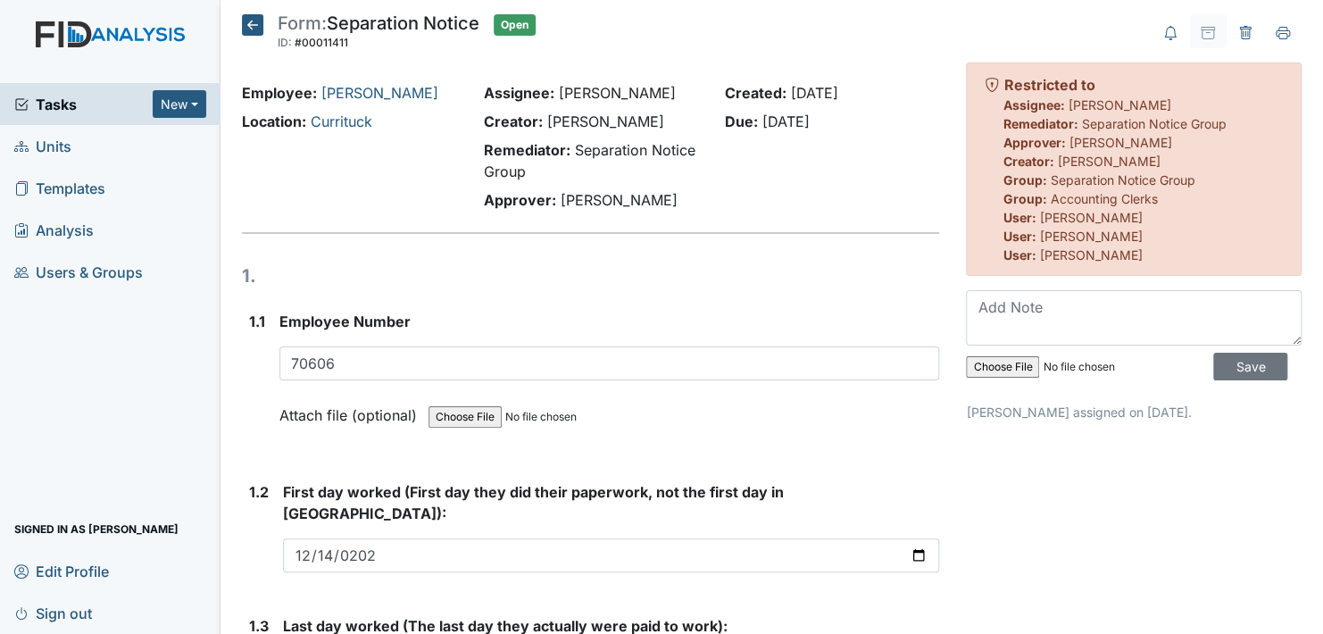
click at [1001, 356] on input "file" at bounding box center [1087, 366] width 243 height 43
type input "C:\fakepath\Ramona Morgan.txt"
click at [54, 153] on span "Units" at bounding box center [42, 146] width 57 height 28
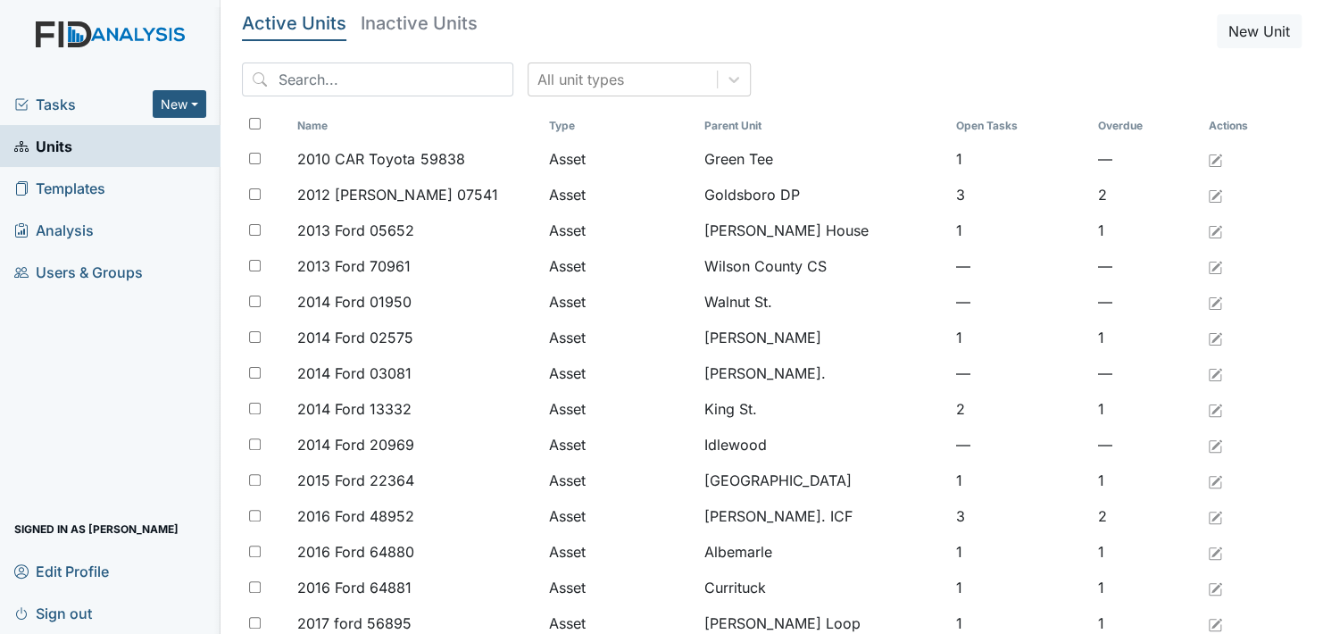
click at [54, 105] on span "Tasks" at bounding box center [83, 104] width 138 height 21
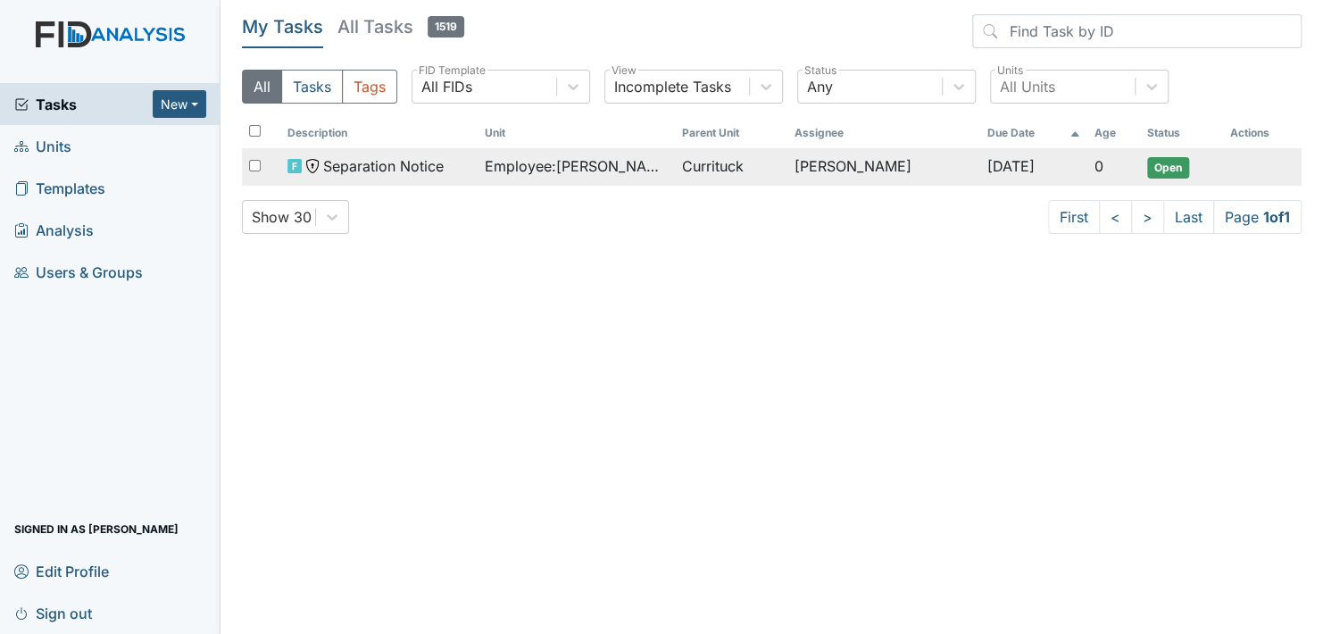
click at [547, 162] on span "Employee : Morgan, Ramona" at bounding box center [576, 165] width 183 height 21
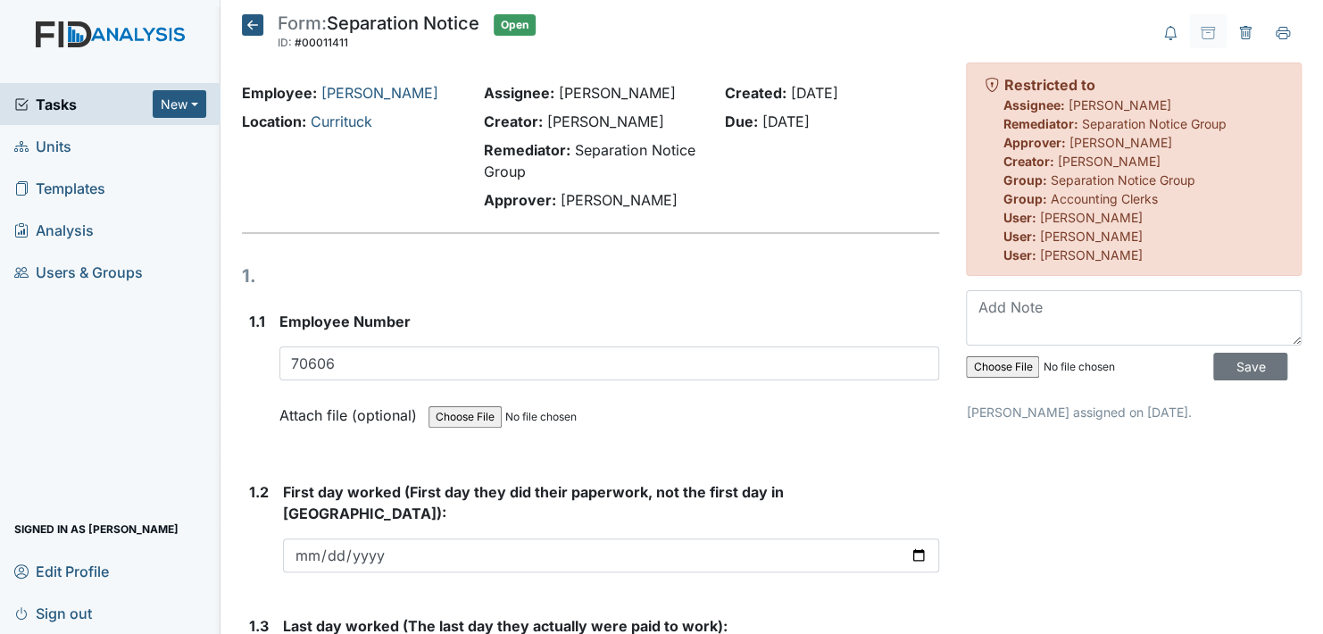
click at [981, 376] on input "file" at bounding box center [1087, 366] width 243 height 43
type input "C:\fakepath\[PERSON_NAME] Text.png"
click at [1244, 373] on input "Save" at bounding box center [1250, 367] width 74 height 28
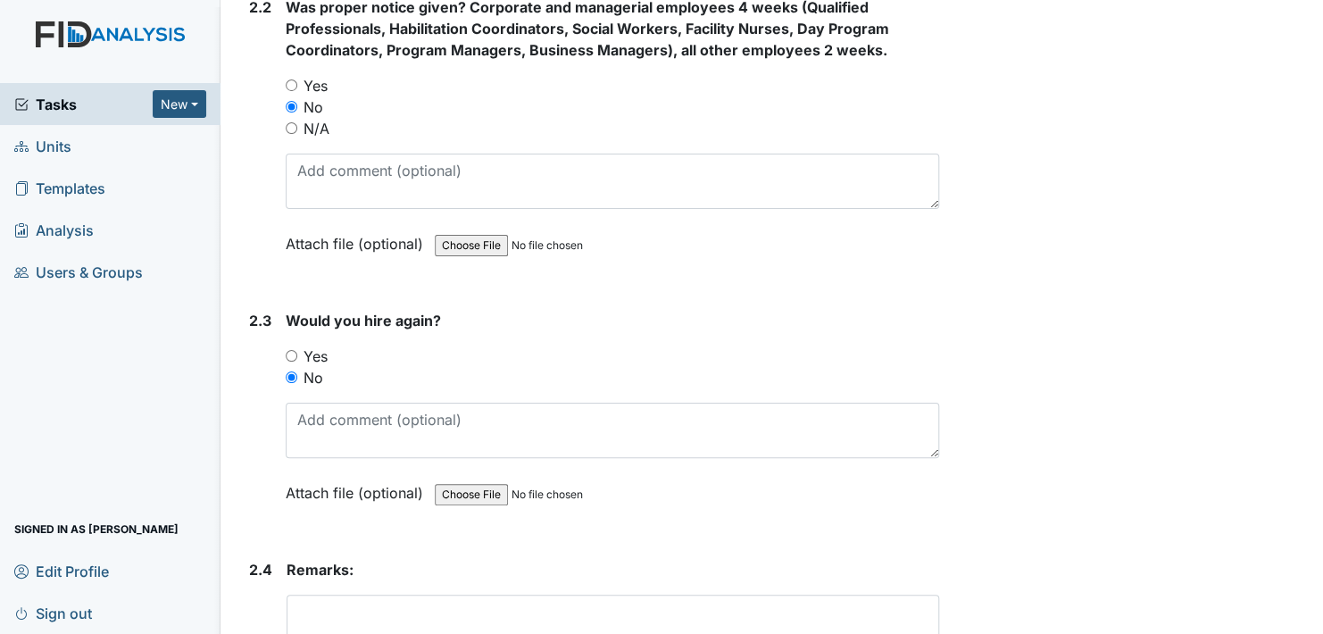
scroll to position [1468, 0]
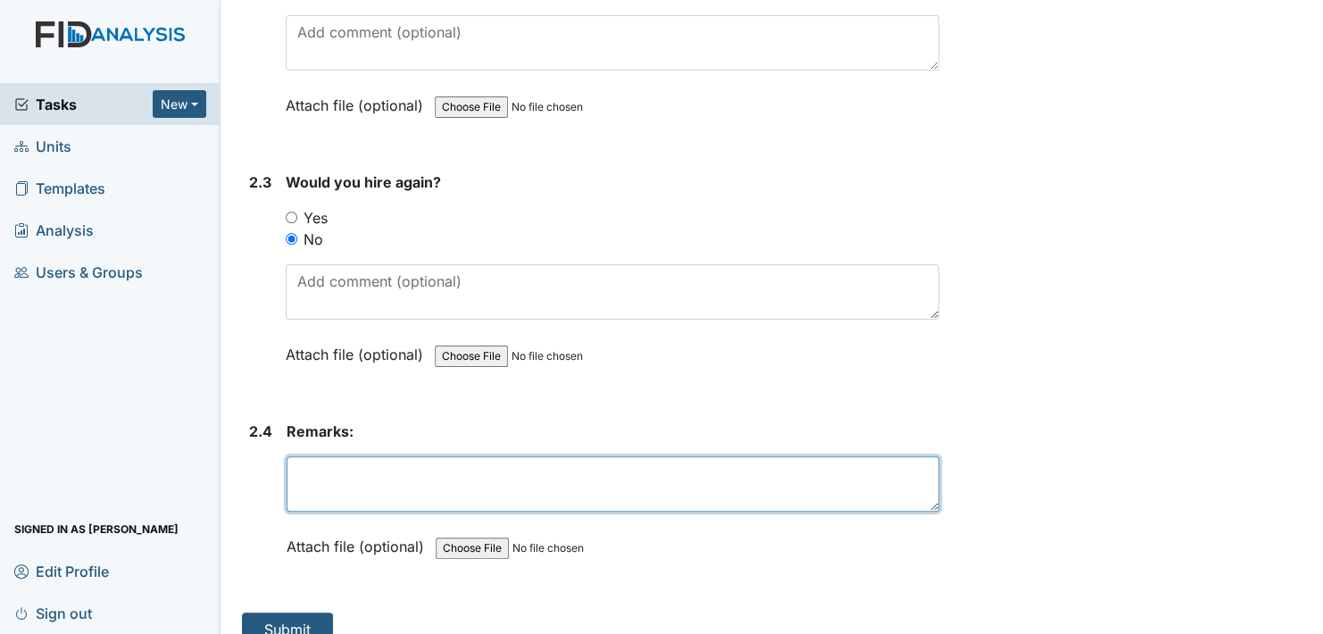
click at [376, 456] on textarea at bounding box center [613, 483] width 653 height 55
type textarea "r"
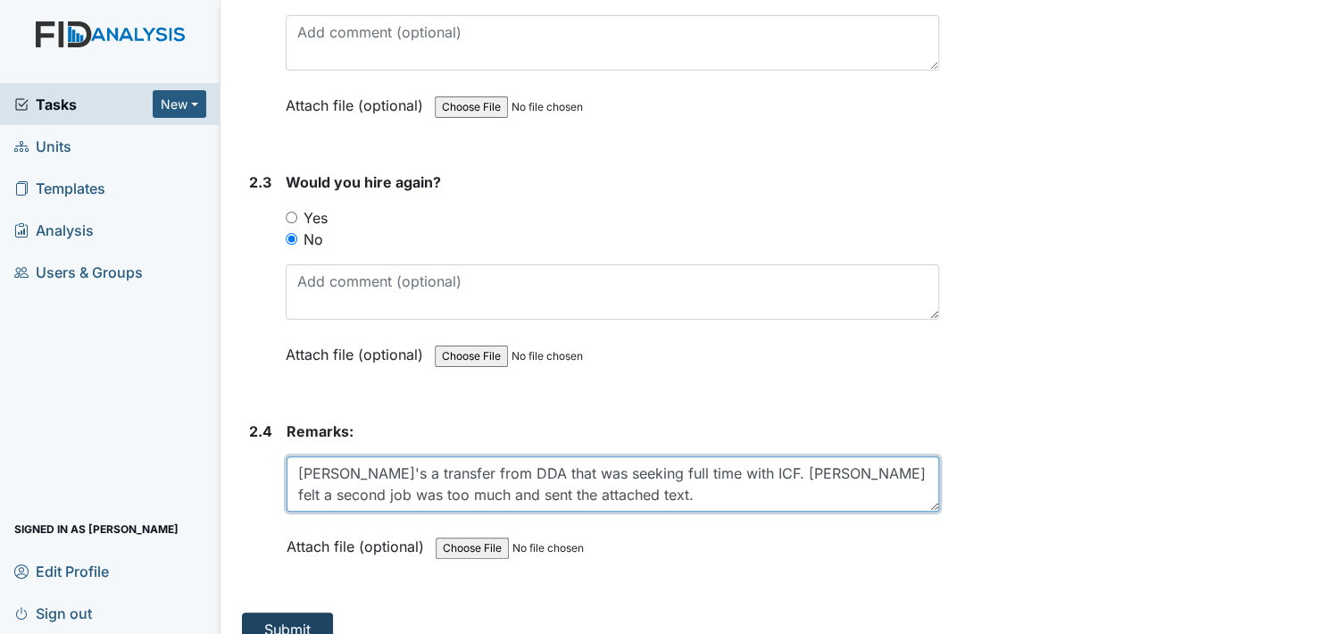
type textarea "[PERSON_NAME]'s a transfer from DDA that was seeking full time with ICF. [PERSO…"
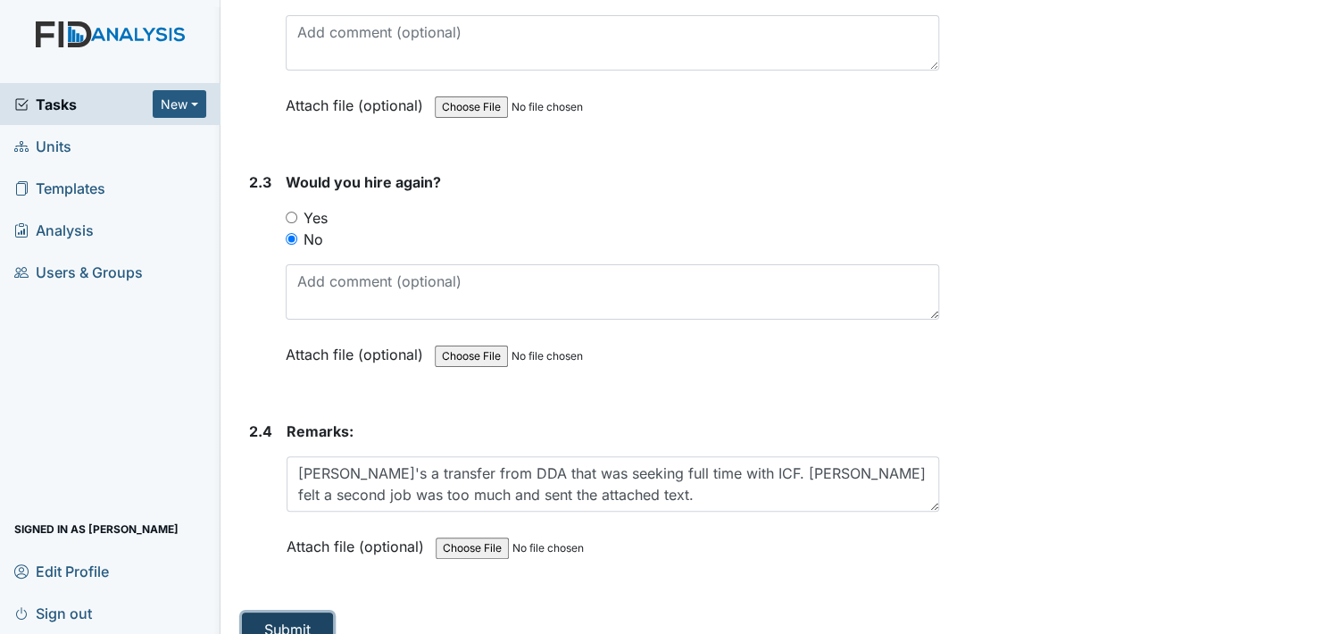
click at [287, 612] on button "Submit" at bounding box center [287, 629] width 91 height 34
